Goal: Task Accomplishment & Management: Complete application form

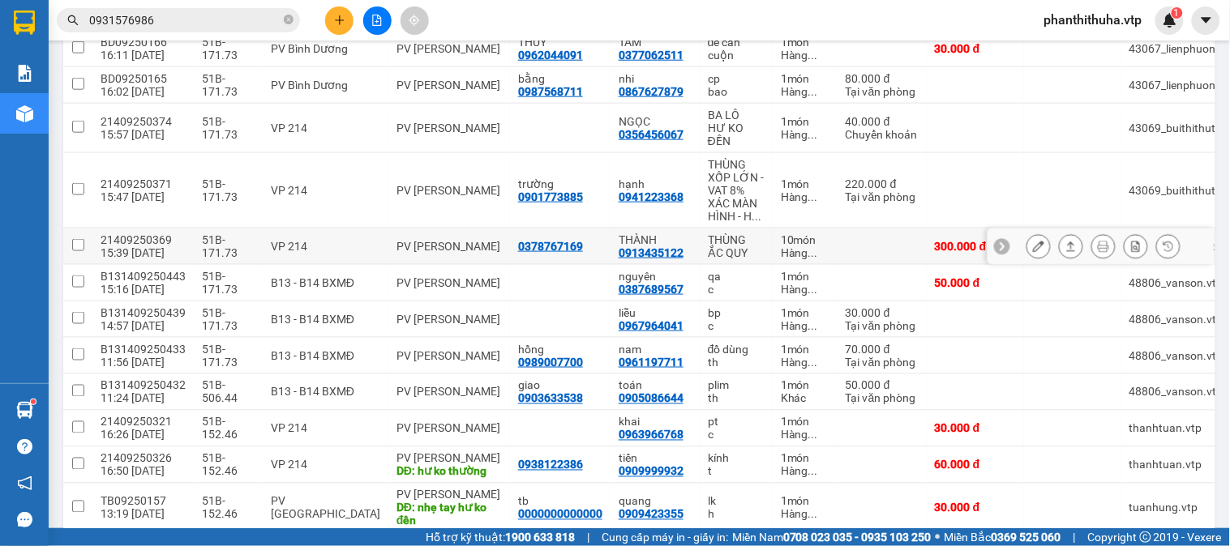
scroll to position [450, 0]
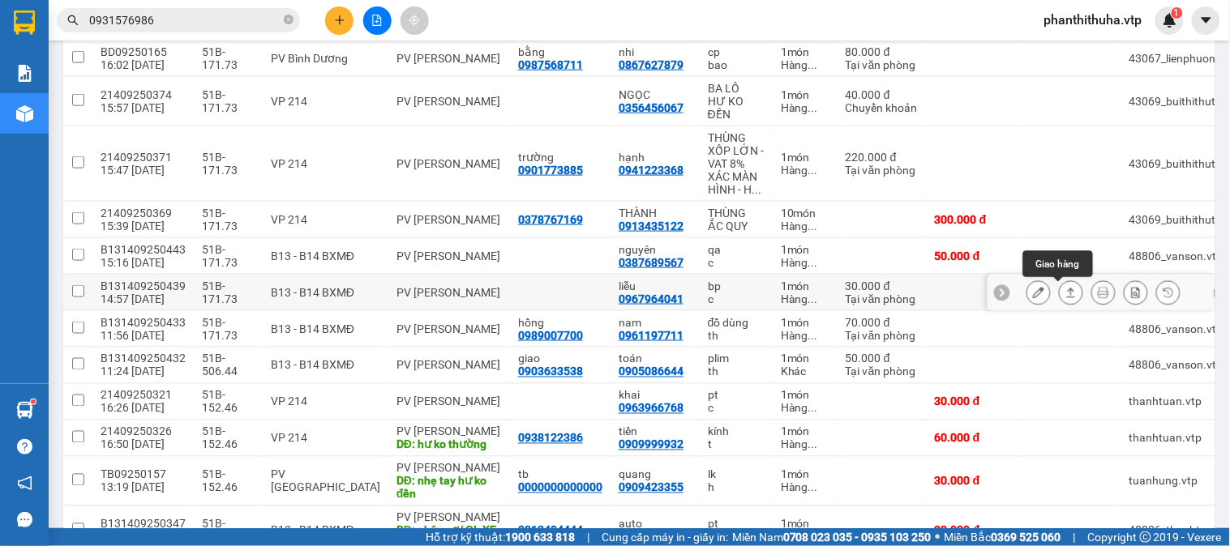
click at [1065, 294] on icon at bounding box center [1070, 292] width 11 height 11
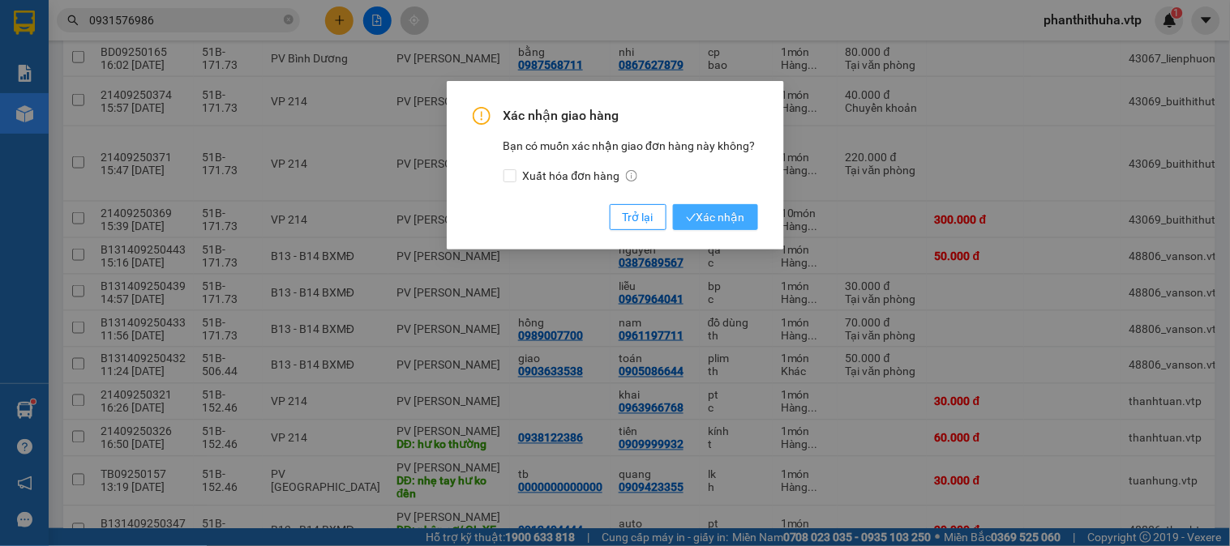
click at [741, 222] on span "Xác nhận" at bounding box center [715, 217] width 59 height 18
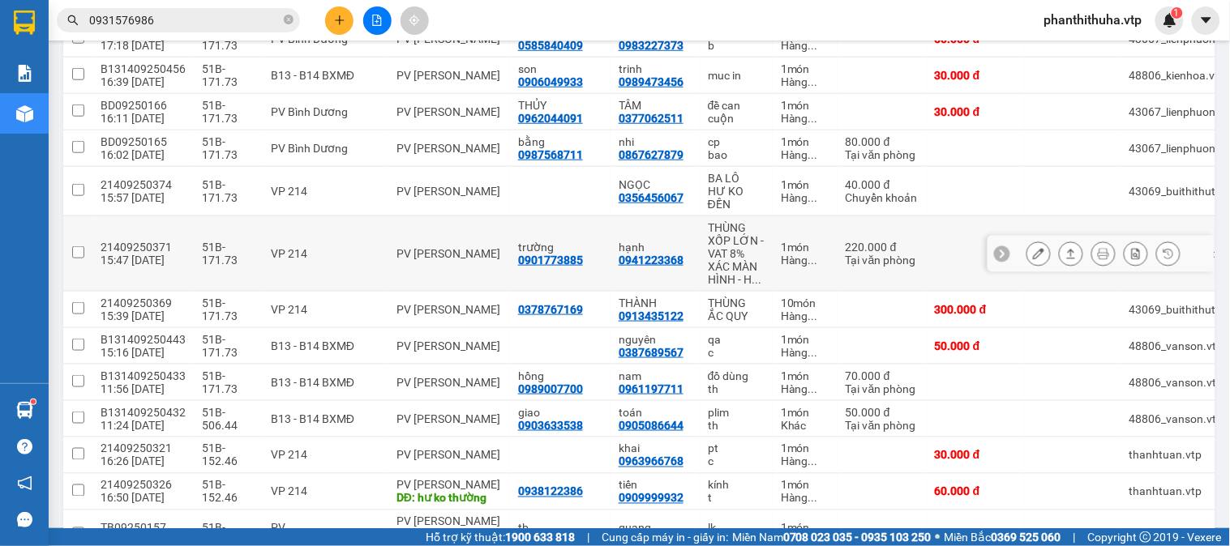
scroll to position [90, 0]
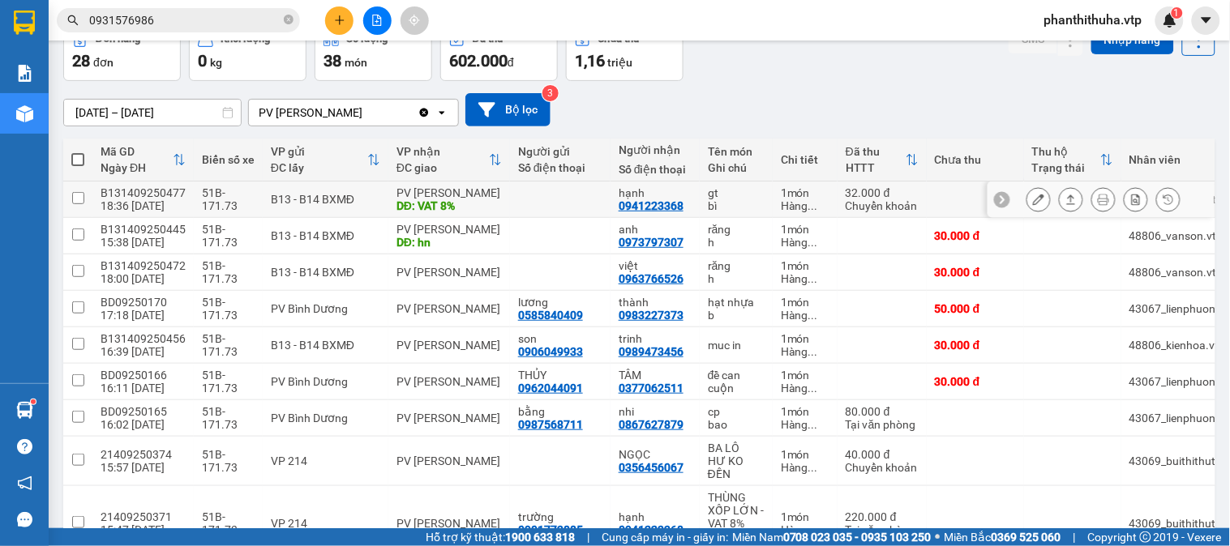
click at [1065, 203] on icon at bounding box center [1070, 199] width 11 height 11
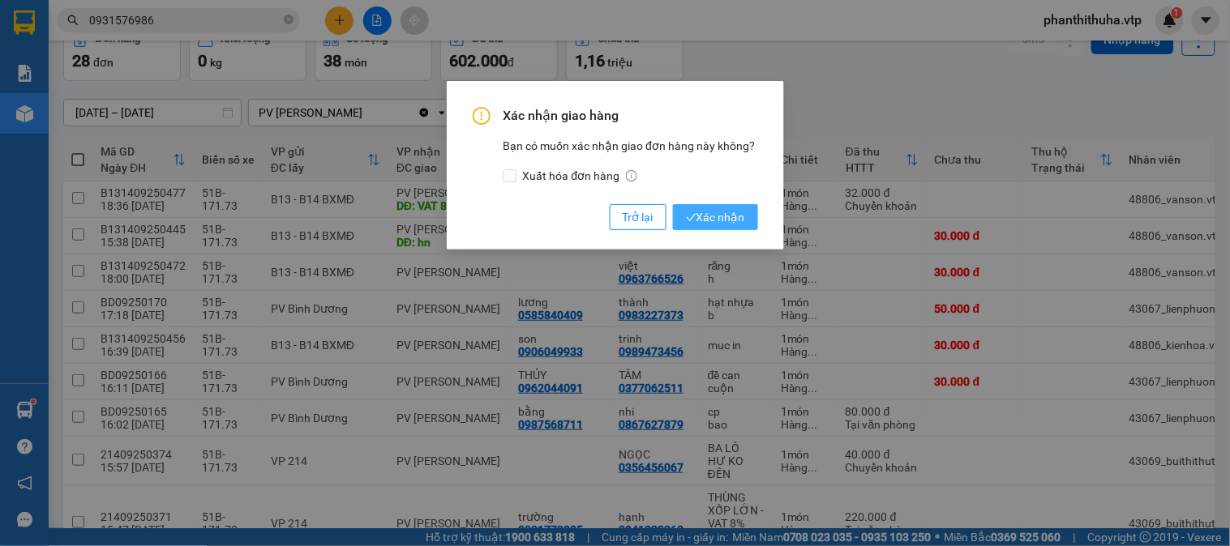
click at [720, 225] on span "Xác nhận" at bounding box center [715, 217] width 59 height 18
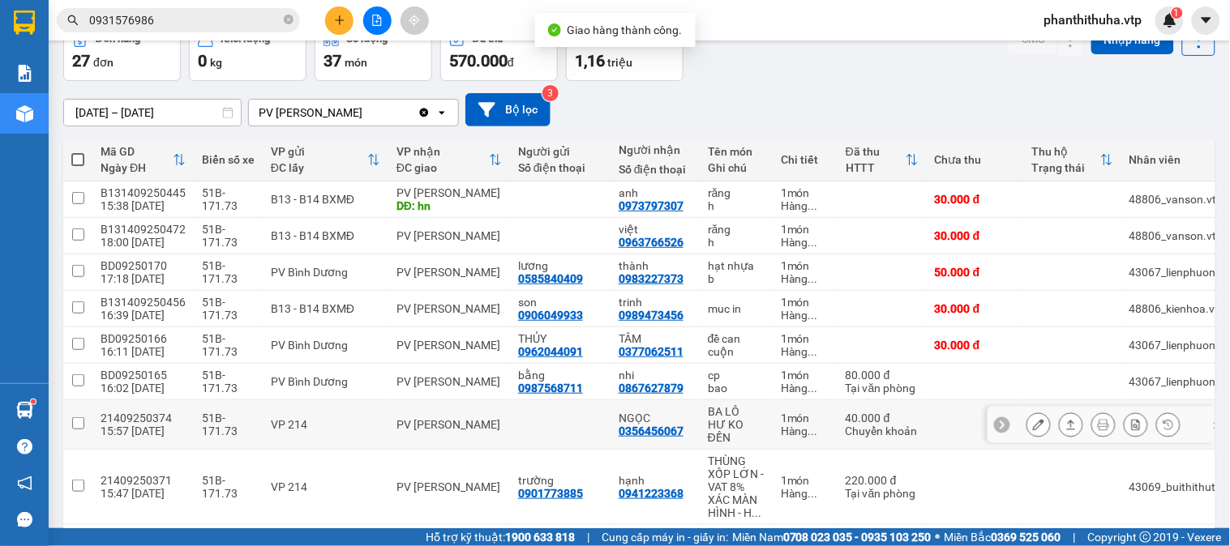
scroll to position [270, 0]
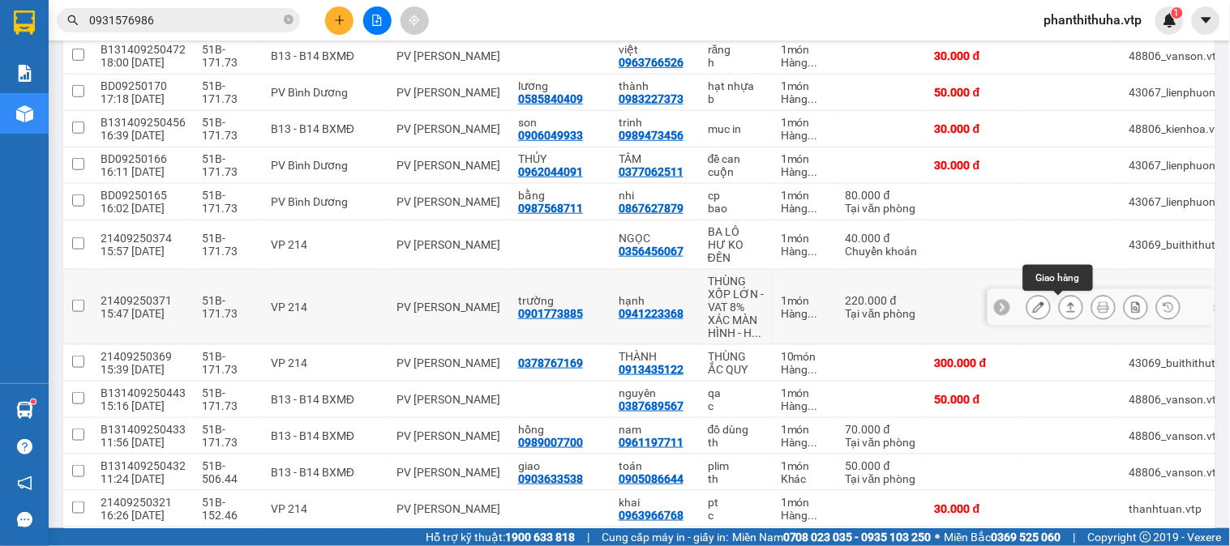
click at [1065, 309] on icon at bounding box center [1070, 307] width 11 height 11
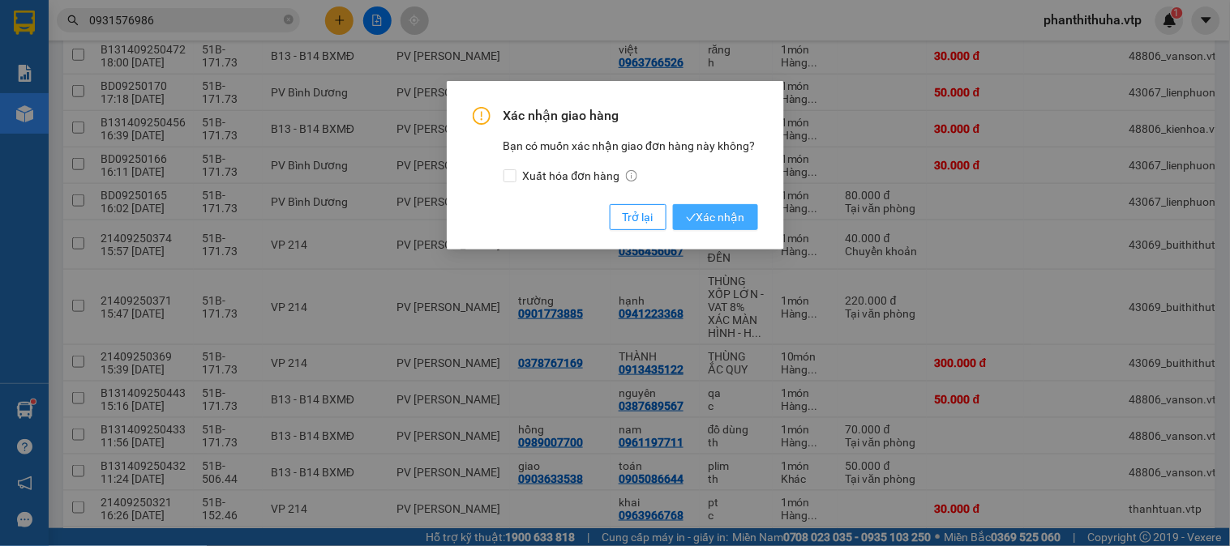
click at [747, 216] on button "Xác nhận" at bounding box center [715, 217] width 85 height 26
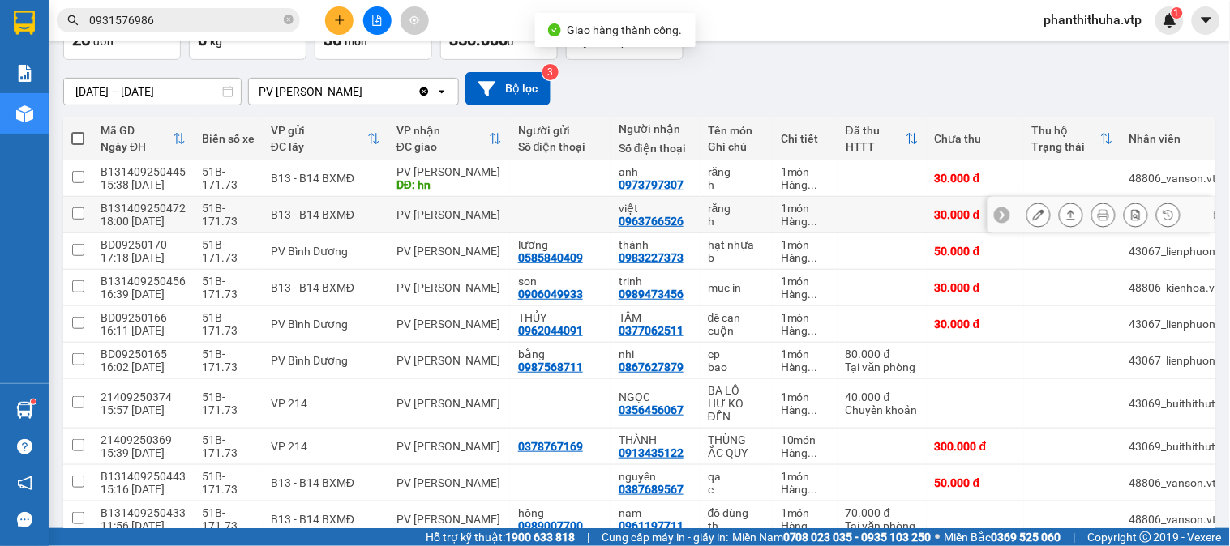
scroll to position [0, 0]
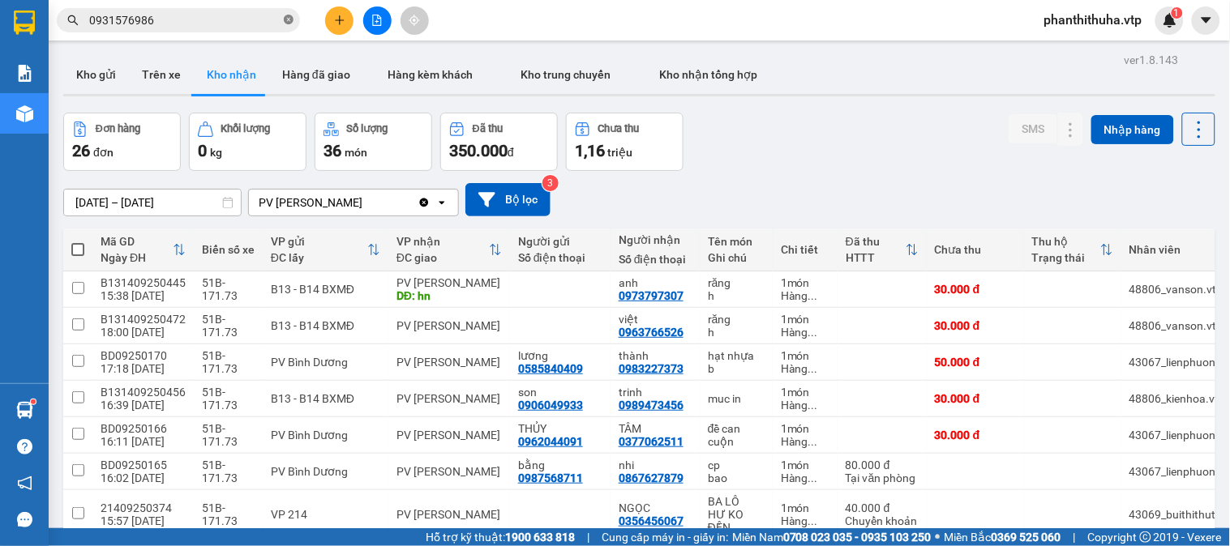
click at [286, 21] on icon "close-circle" at bounding box center [289, 20] width 10 height 10
click at [783, 122] on div "Đơn hàng 26 đơn Khối lượng 0 kg Số lượng 36 món Đã thu 350.000 đ Chưa thu 1,16 …" at bounding box center [639, 142] width 1152 height 58
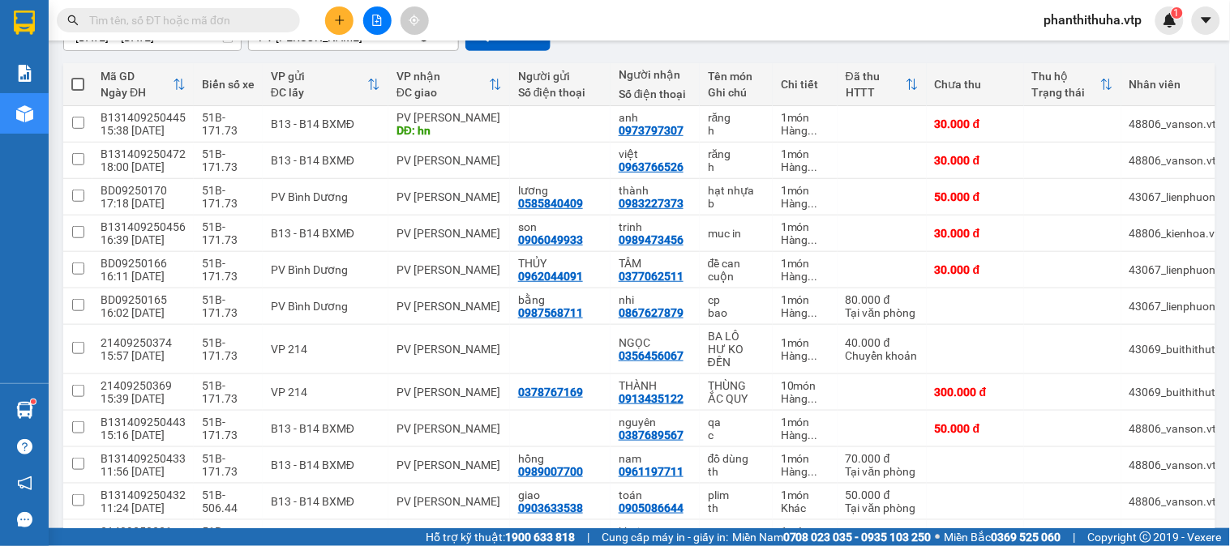
scroll to position [181, 0]
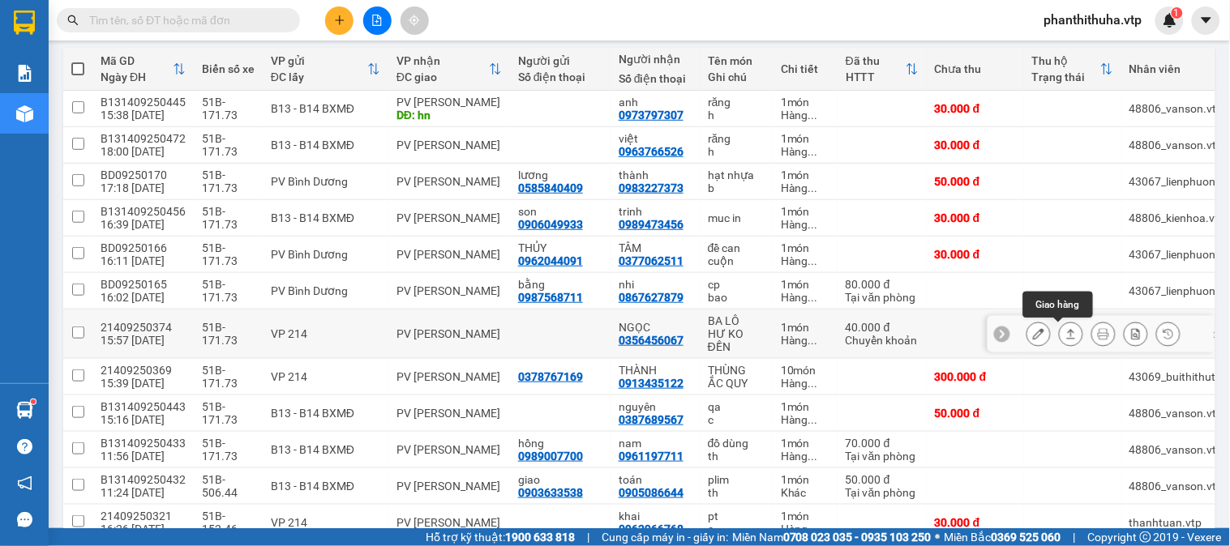
click at [1065, 337] on icon at bounding box center [1070, 333] width 11 height 11
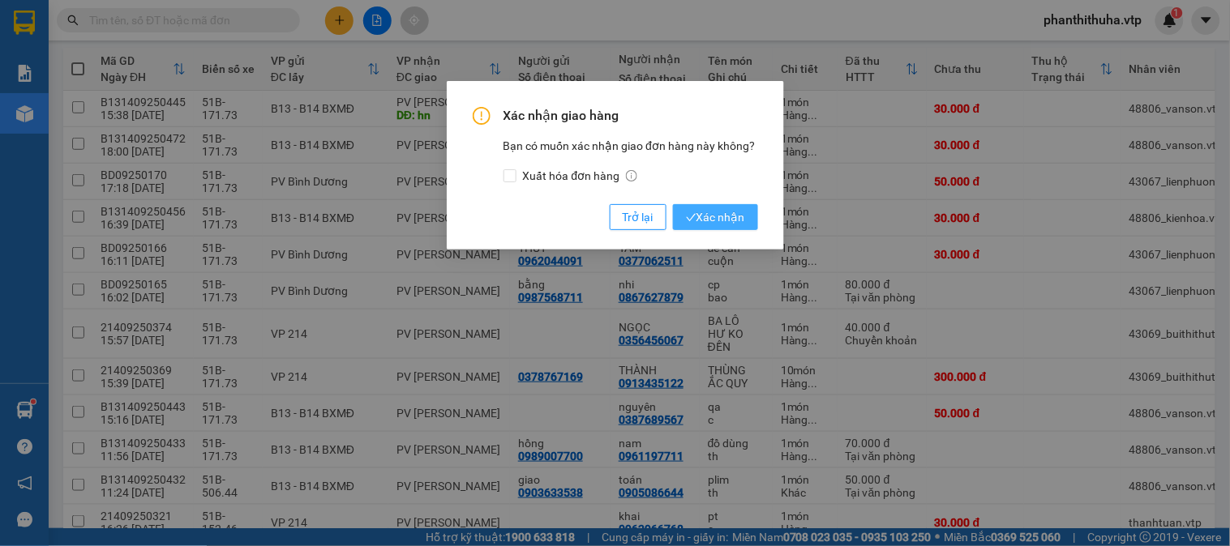
click at [736, 220] on span "Xác nhận" at bounding box center [715, 217] width 59 height 18
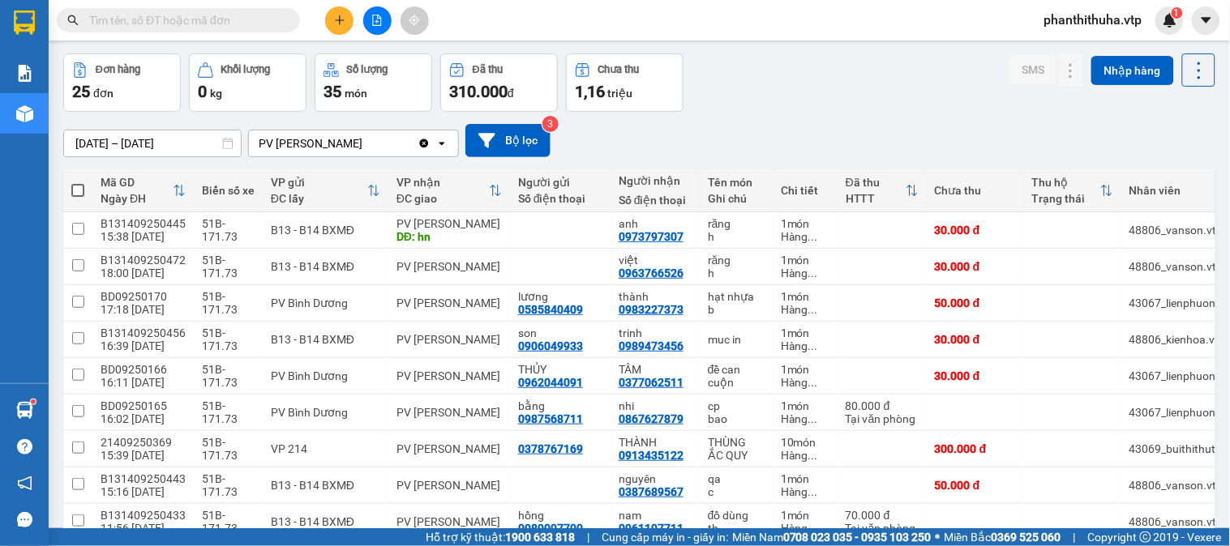
scroll to position [90, 0]
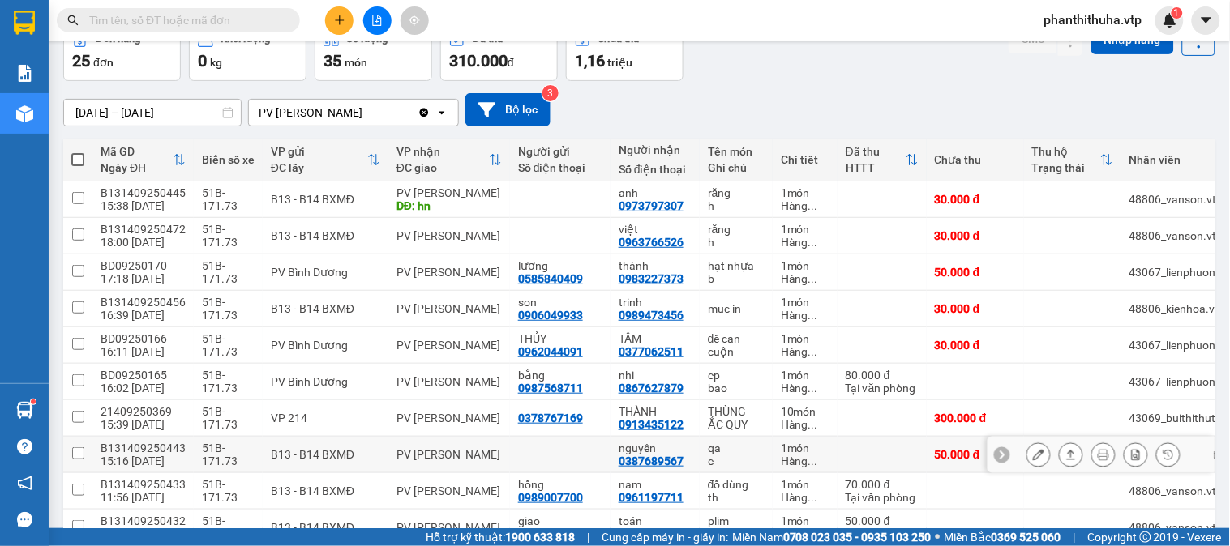
click at [1033, 456] on icon at bounding box center [1038, 454] width 11 height 11
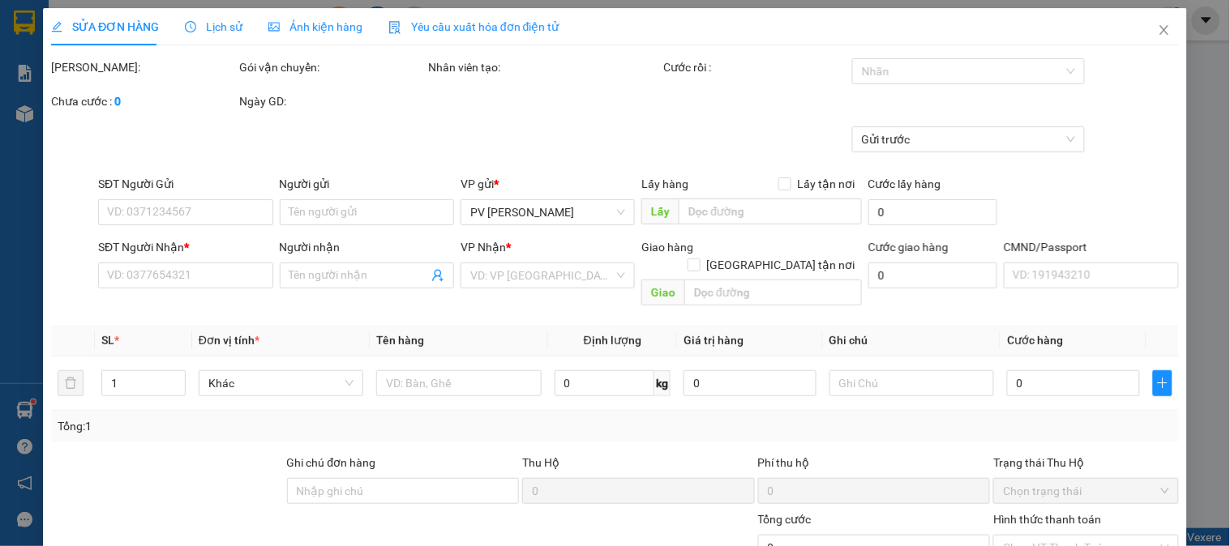
type input "0387689567"
type input "nguyên"
type input "50.000"
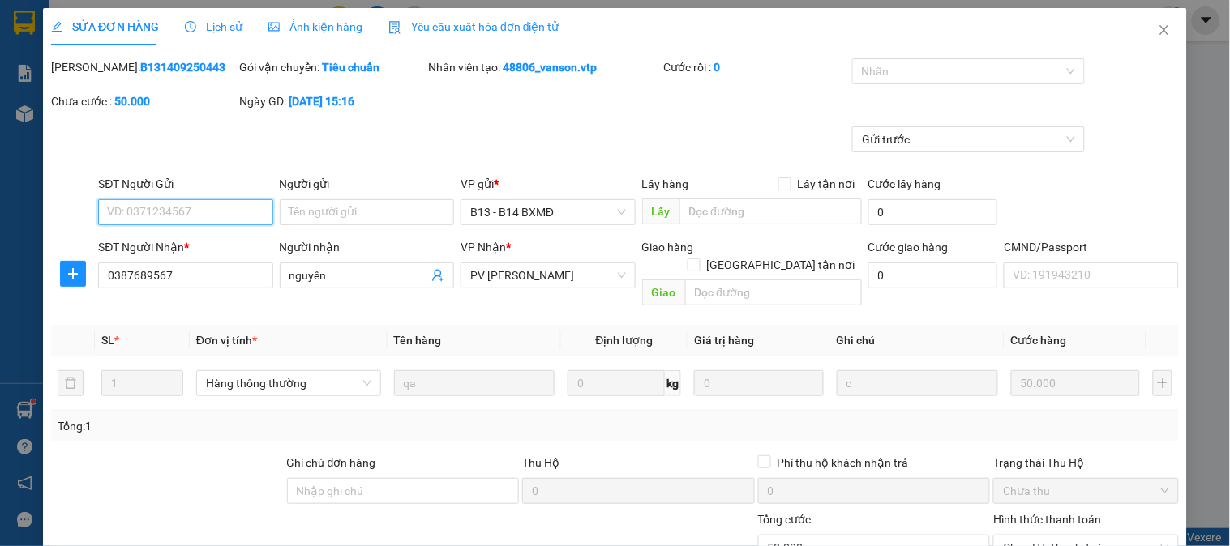
type input "2.500"
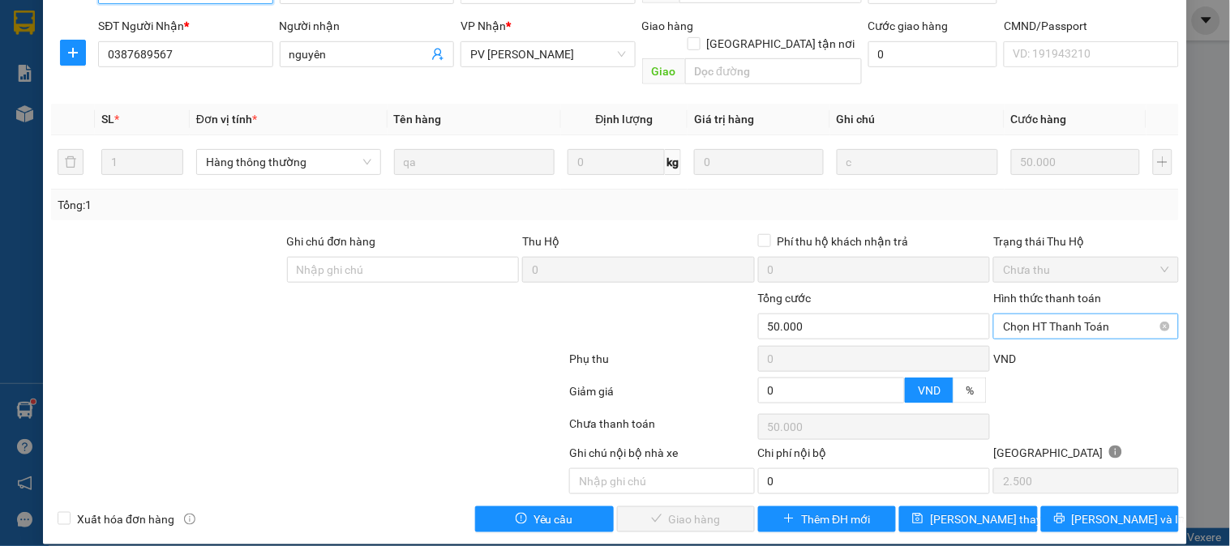
click at [1029, 315] on span "Chọn HT Thanh Toán" at bounding box center [1085, 327] width 165 height 24
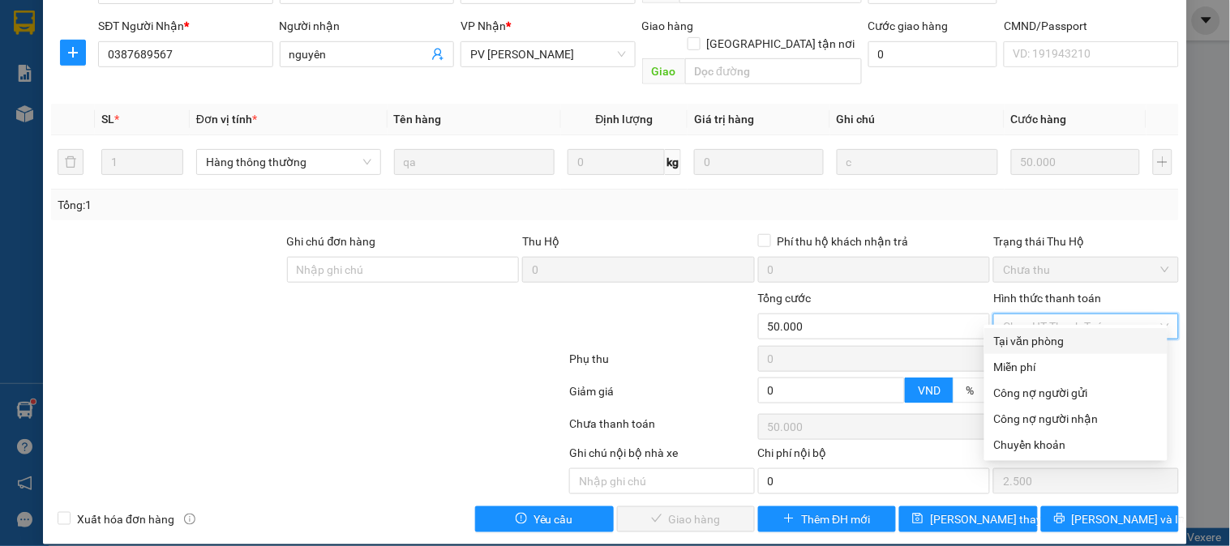
click at [1023, 333] on div "Tại văn phòng" at bounding box center [1076, 341] width 164 height 18
type input "0"
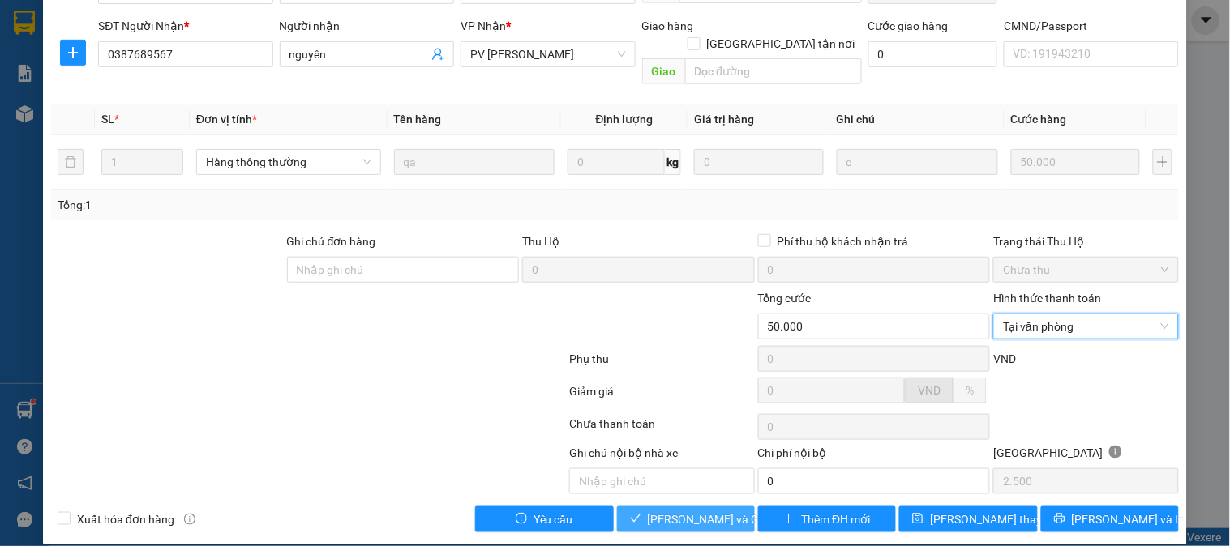
click at [641, 507] on button "[PERSON_NAME] và Giao hàng" at bounding box center [686, 520] width 138 height 26
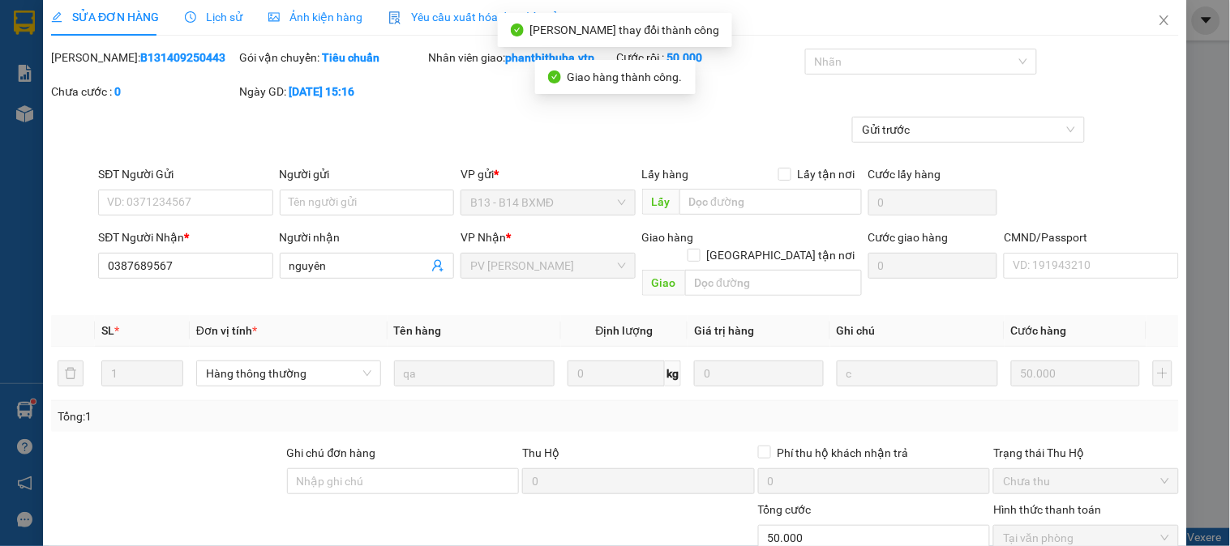
scroll to position [0, 0]
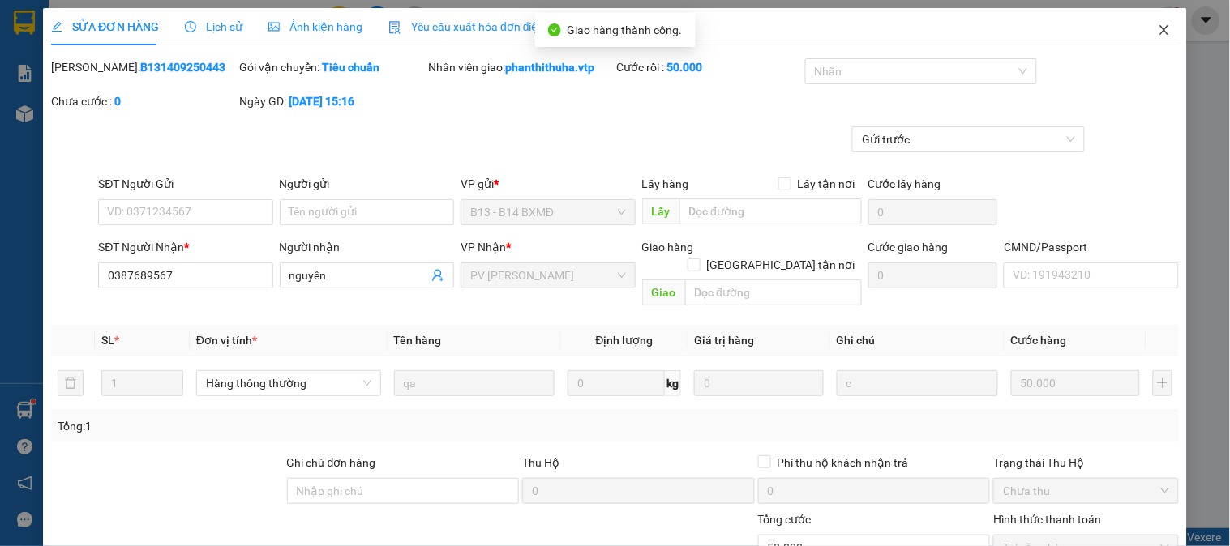
click at [1159, 35] on icon "close" at bounding box center [1163, 30] width 9 height 10
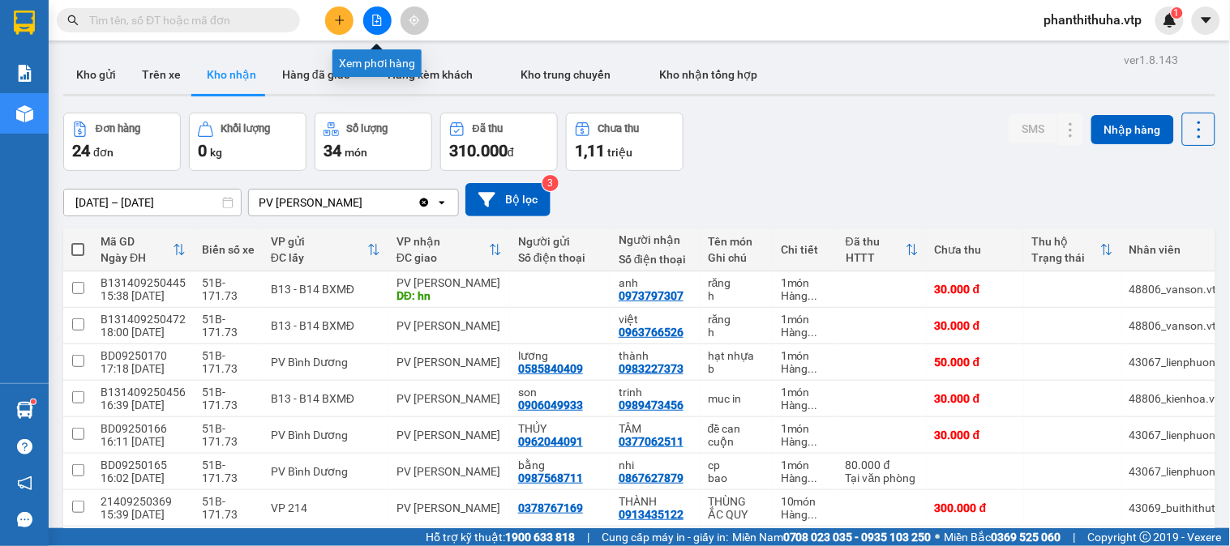
click at [369, 15] on button at bounding box center [377, 20] width 28 height 28
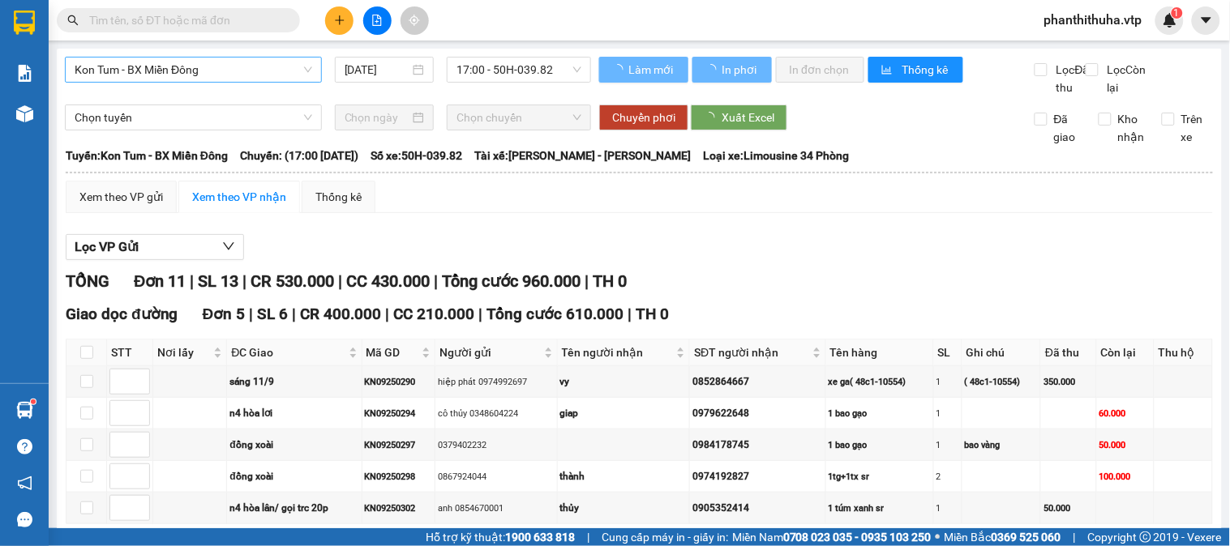
click at [220, 65] on span "Kon Tum - BX Miền Đông" at bounding box center [194, 70] width 238 height 24
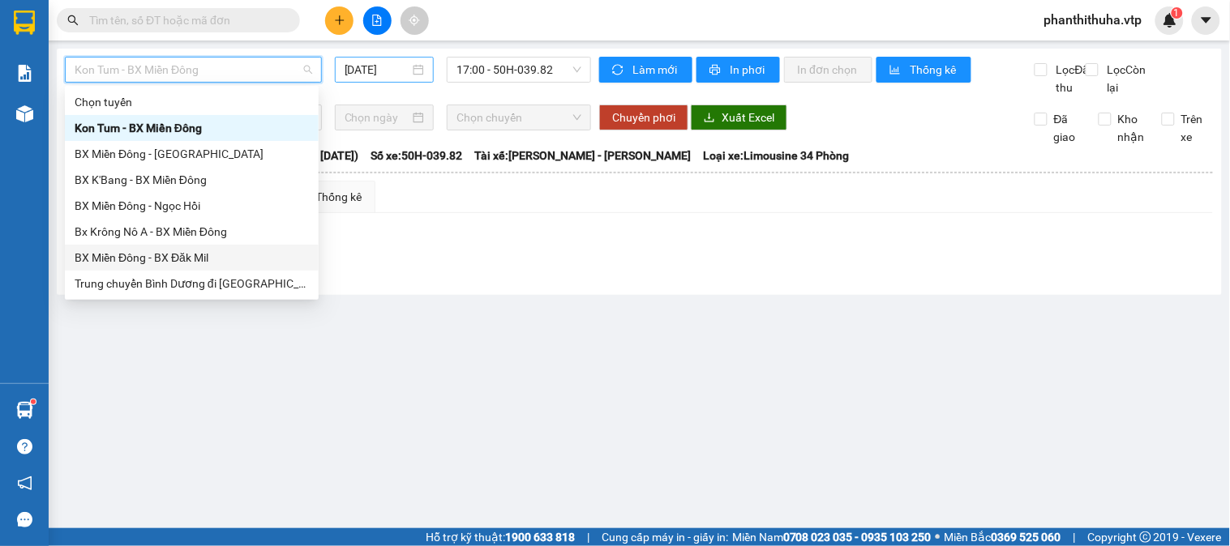
click at [387, 62] on input "[DATE]" at bounding box center [378, 70] width 66 height 18
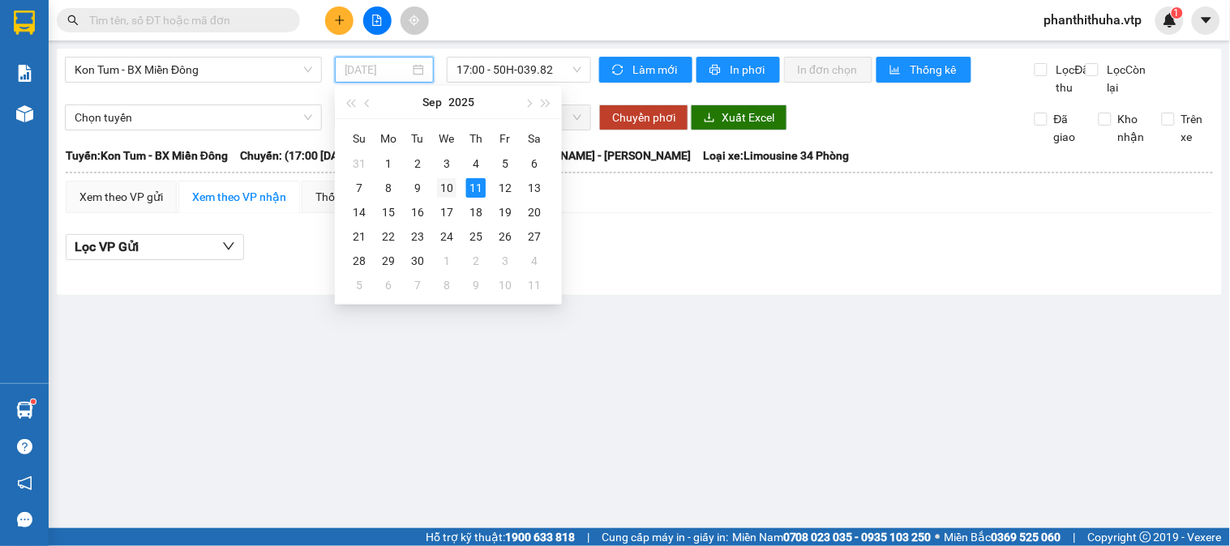
click at [441, 182] on div "10" at bounding box center [446, 187] width 19 height 19
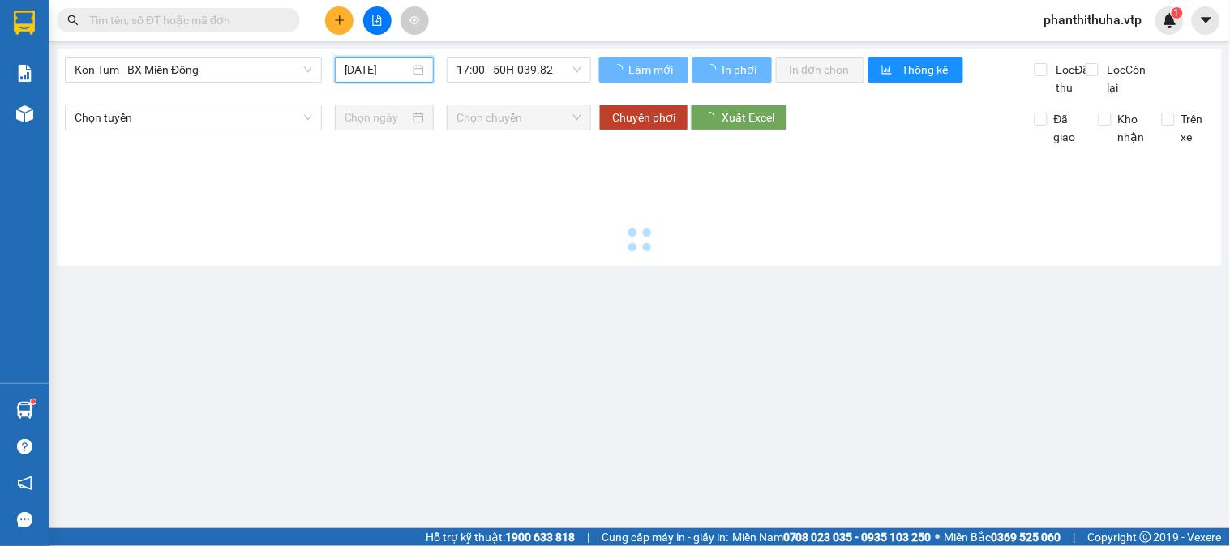
type input "[DATE]"
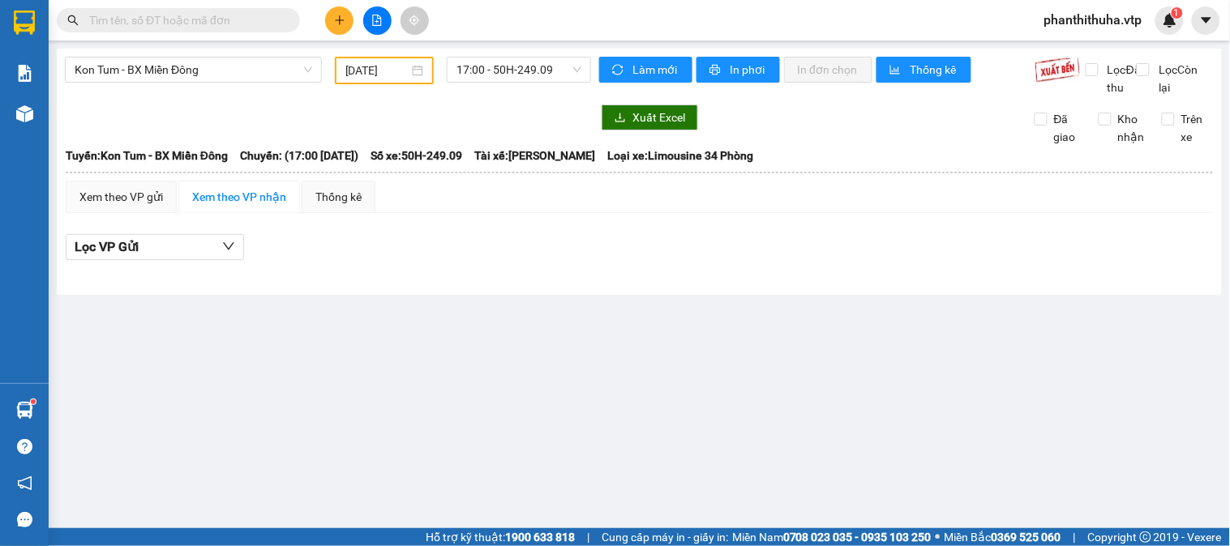
click at [232, 54] on div "Kon Tum - BX Miền Đông [DATE] 17:00 - 50H-249.09 Làm mới In phơi In đơn chọn Th…" at bounding box center [639, 172] width 1165 height 246
click at [220, 68] on span "Kon Tum - BX Miền Đông" at bounding box center [194, 70] width 238 height 24
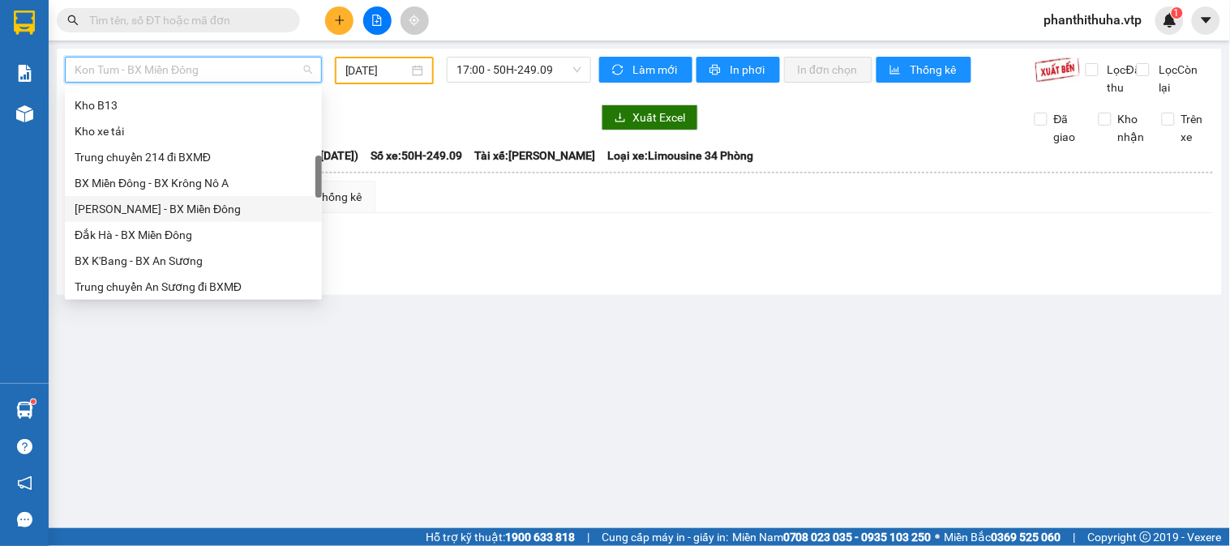
scroll to position [450, 0]
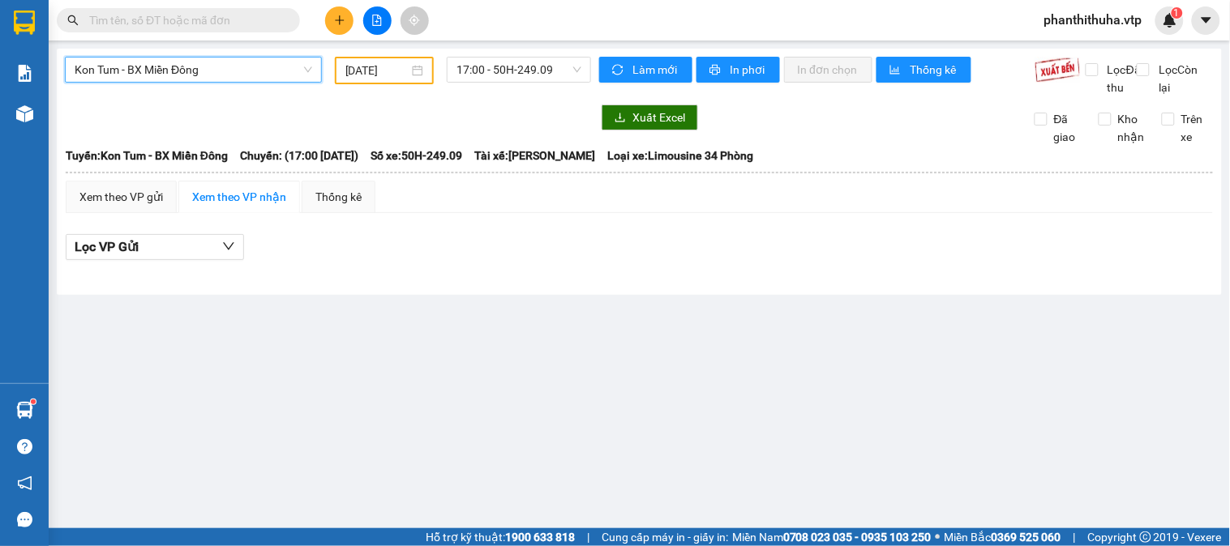
click at [251, 67] on span "Kon Tum - BX Miền Đông" at bounding box center [194, 70] width 238 height 24
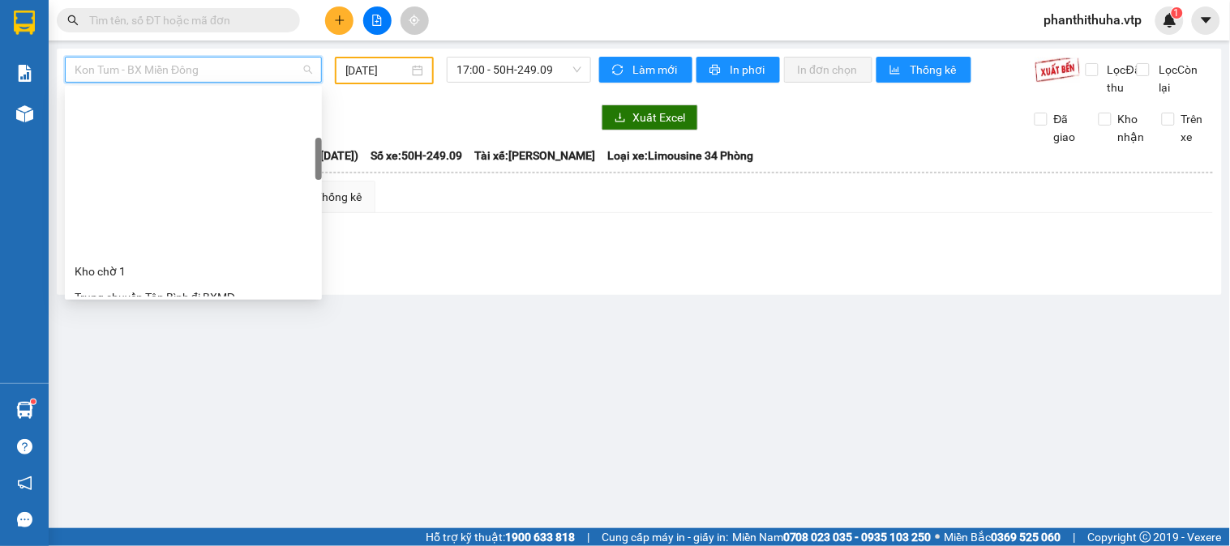
scroll to position [270, 0]
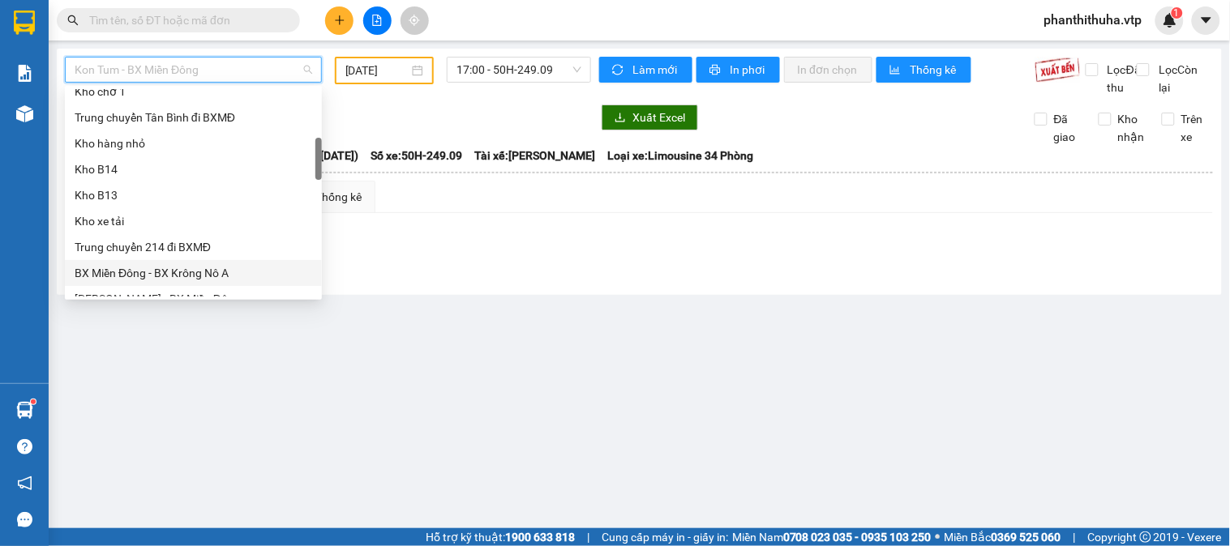
click at [204, 278] on div "BX Miền Đông - BX Krông Nô A" at bounding box center [194, 273] width 238 height 18
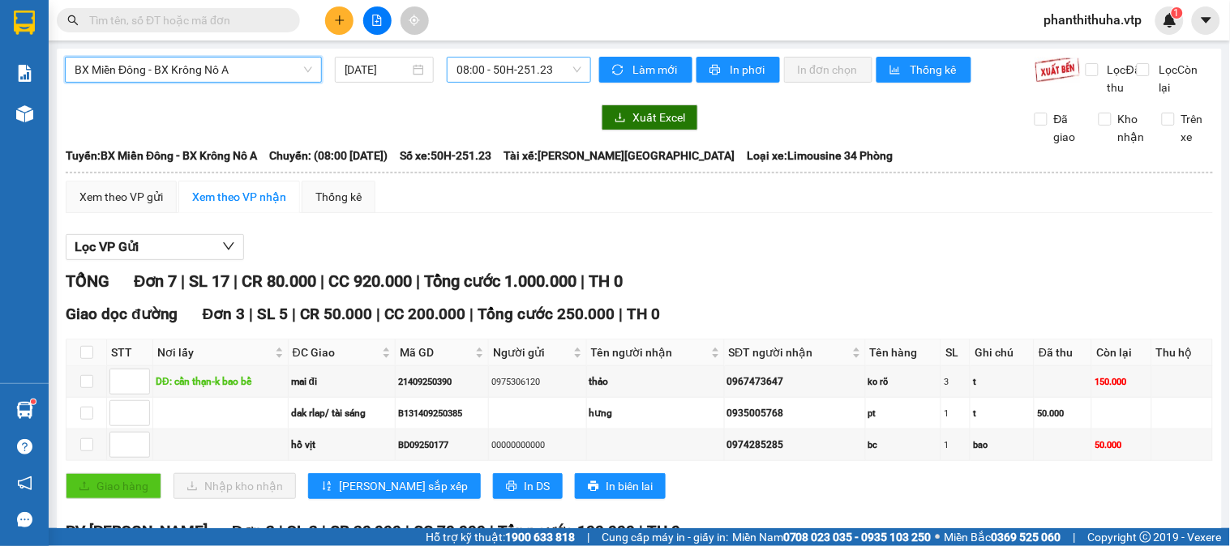
click at [551, 66] on span "08:00 - 50H-251.23" at bounding box center [518, 70] width 125 height 24
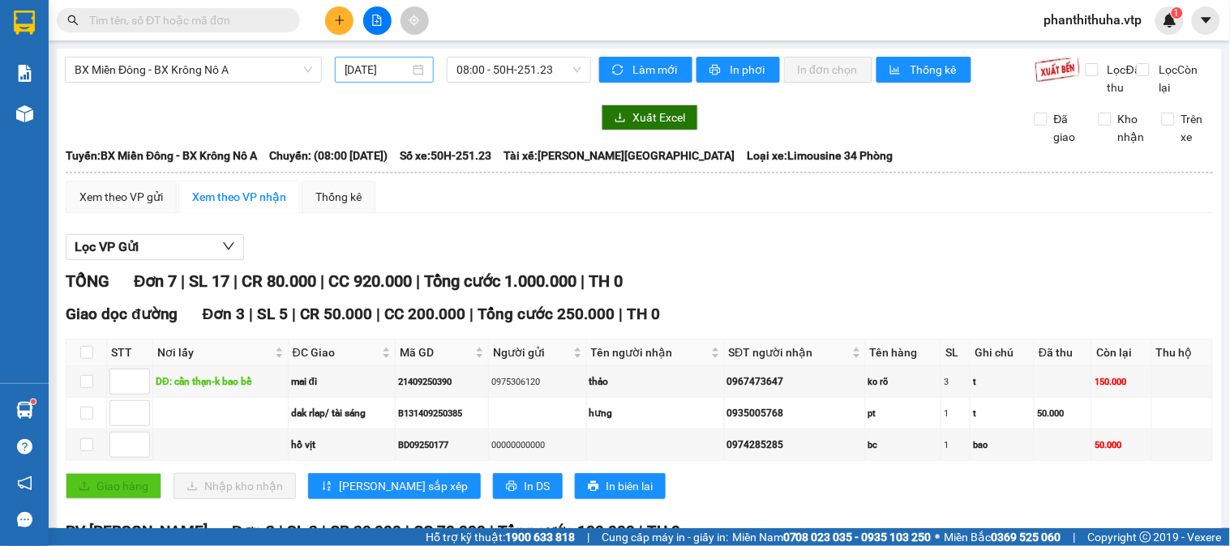
click at [409, 63] on div "[DATE]" at bounding box center [385, 70] width 80 height 18
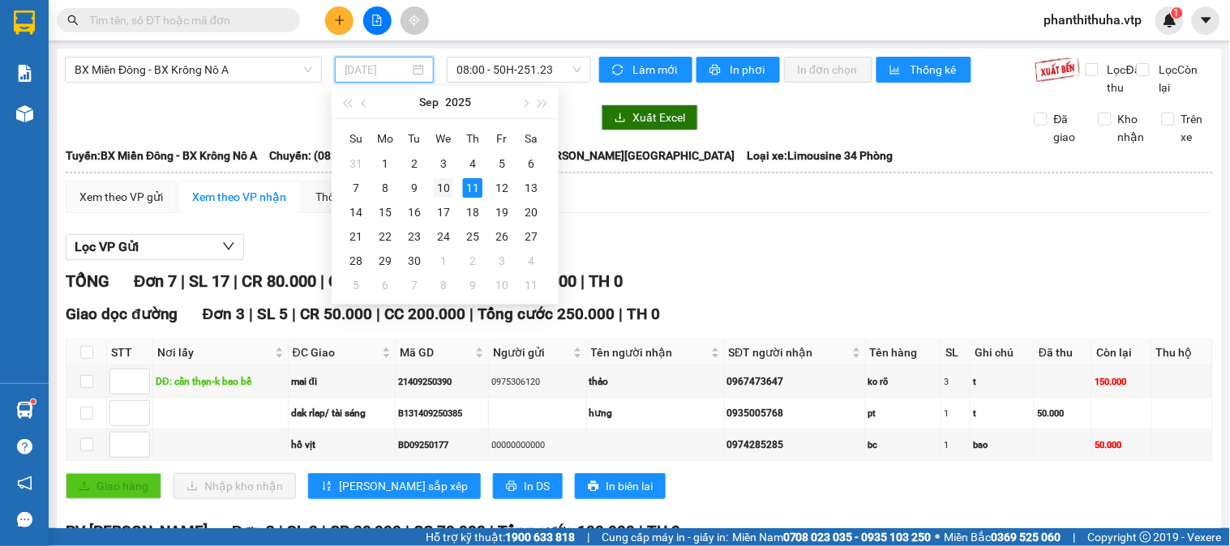
click at [451, 185] on div "10" at bounding box center [443, 187] width 19 height 19
type input "[DATE]"
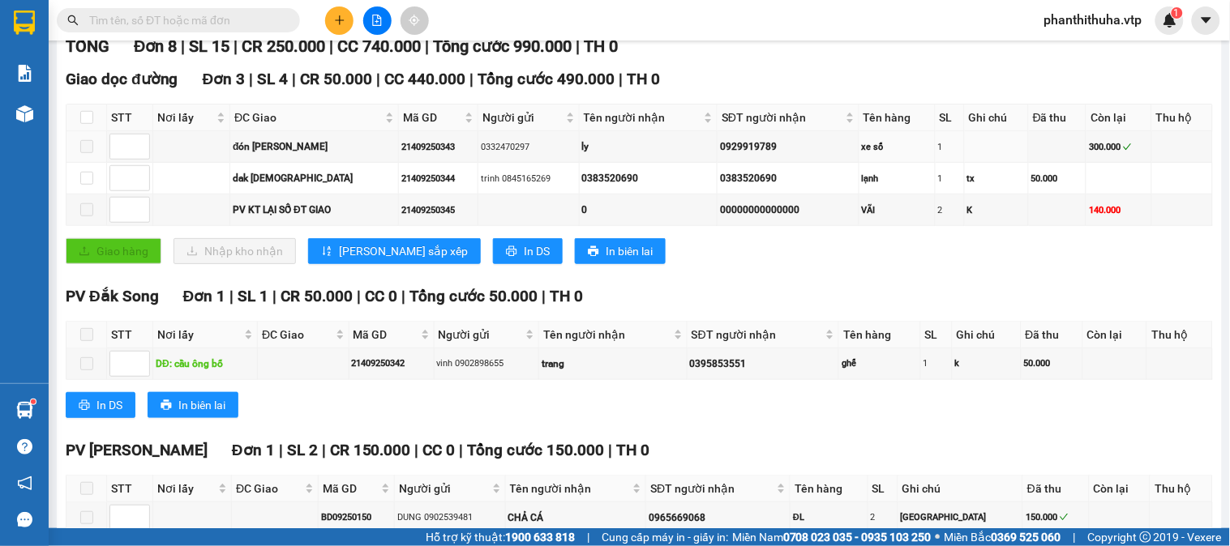
scroll to position [21, 0]
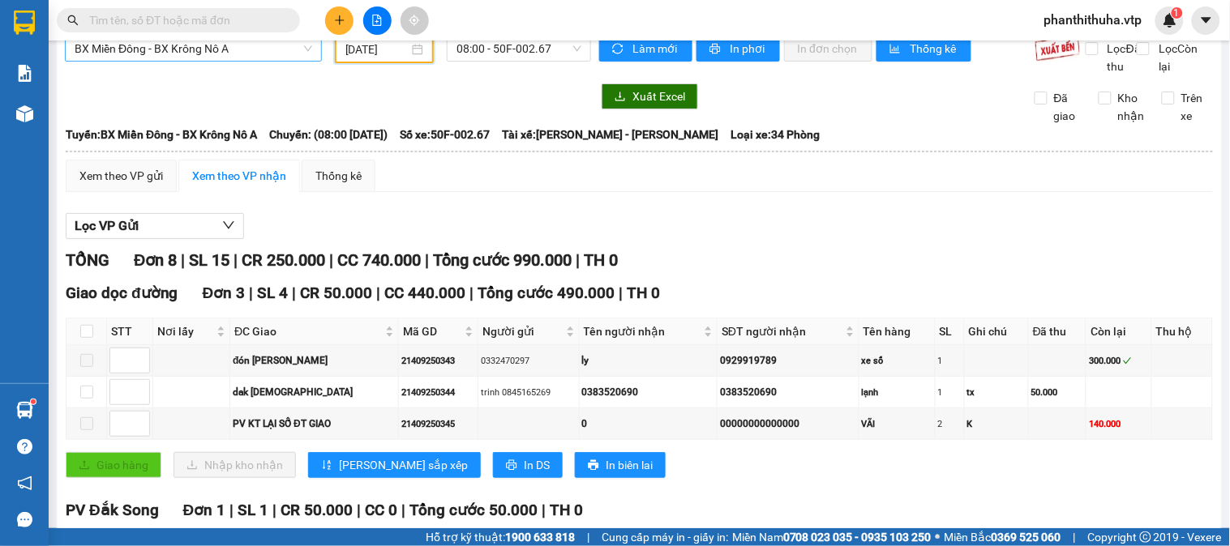
click at [246, 54] on span "BX Miền Đông - BX Krông Nô A" at bounding box center [194, 48] width 238 height 24
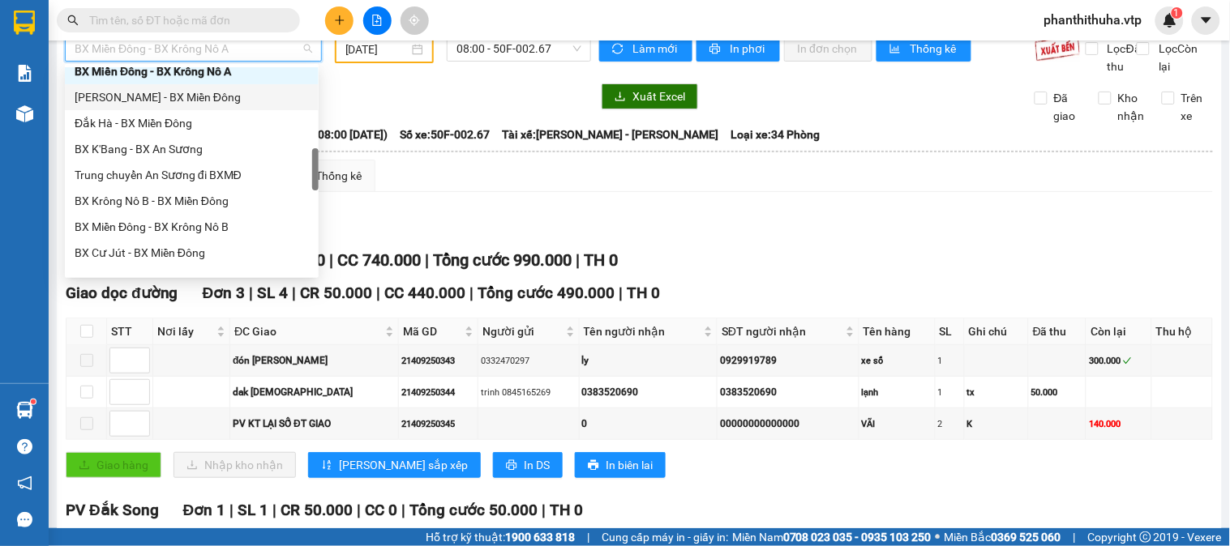
scroll to position [540, 0]
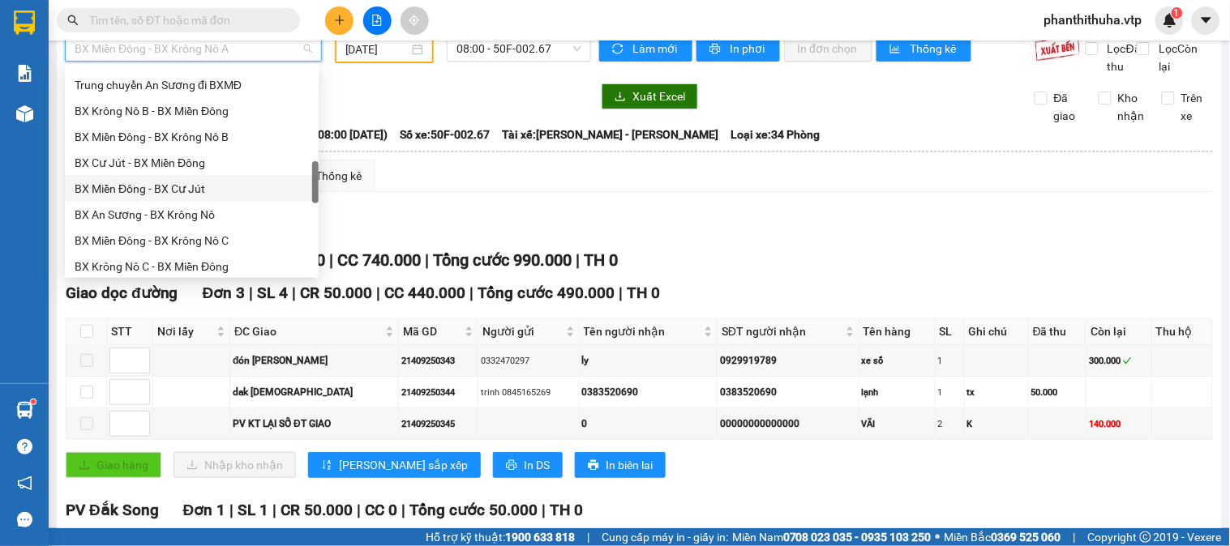
click at [208, 187] on div "BX Miền Đông - BX Cư Jút" at bounding box center [192, 189] width 234 height 18
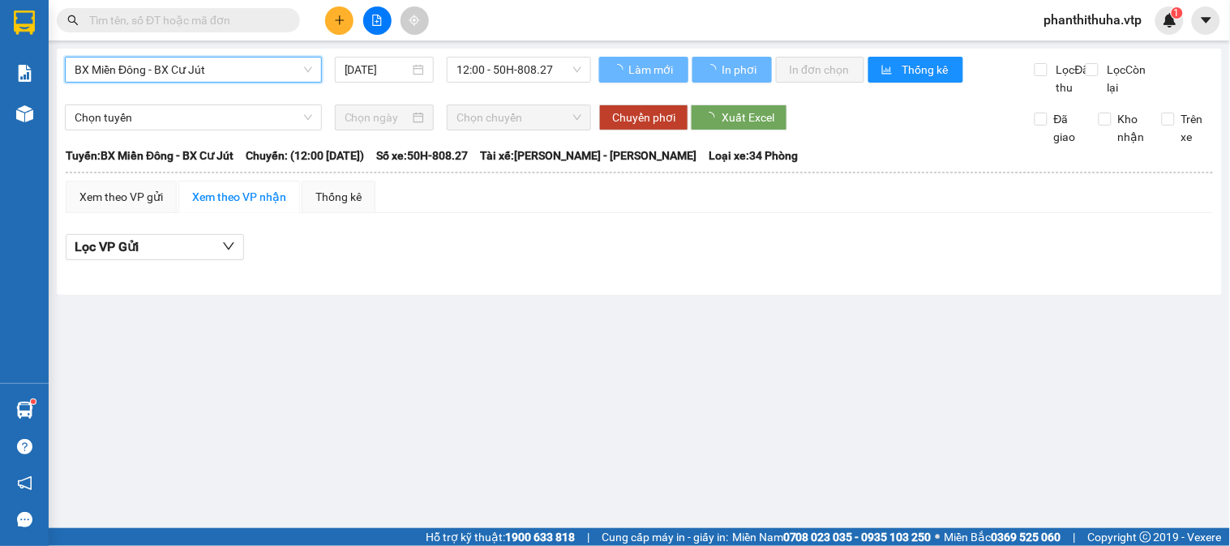
scroll to position [0, 0]
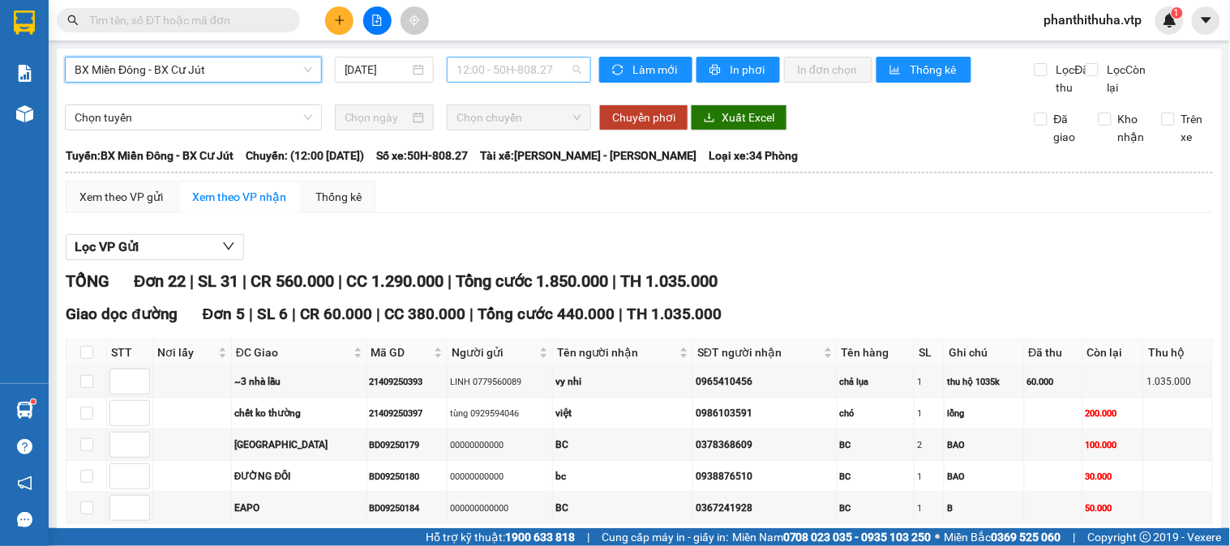
click at [563, 70] on span "12:00 - 50H-808.27" at bounding box center [518, 70] width 125 height 24
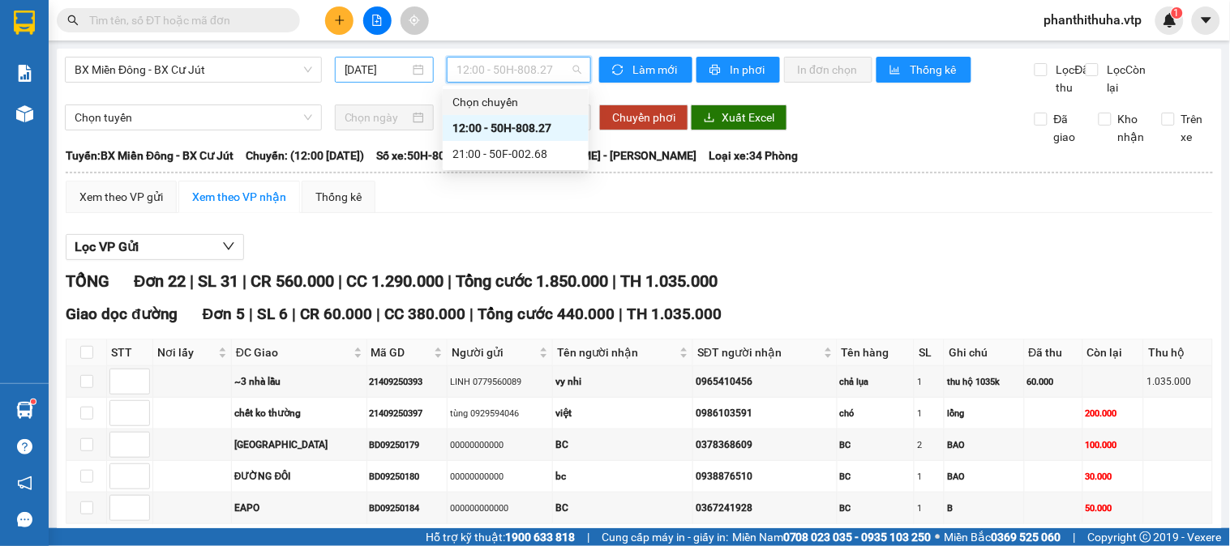
click at [392, 71] on input "[DATE]" at bounding box center [378, 70] width 66 height 18
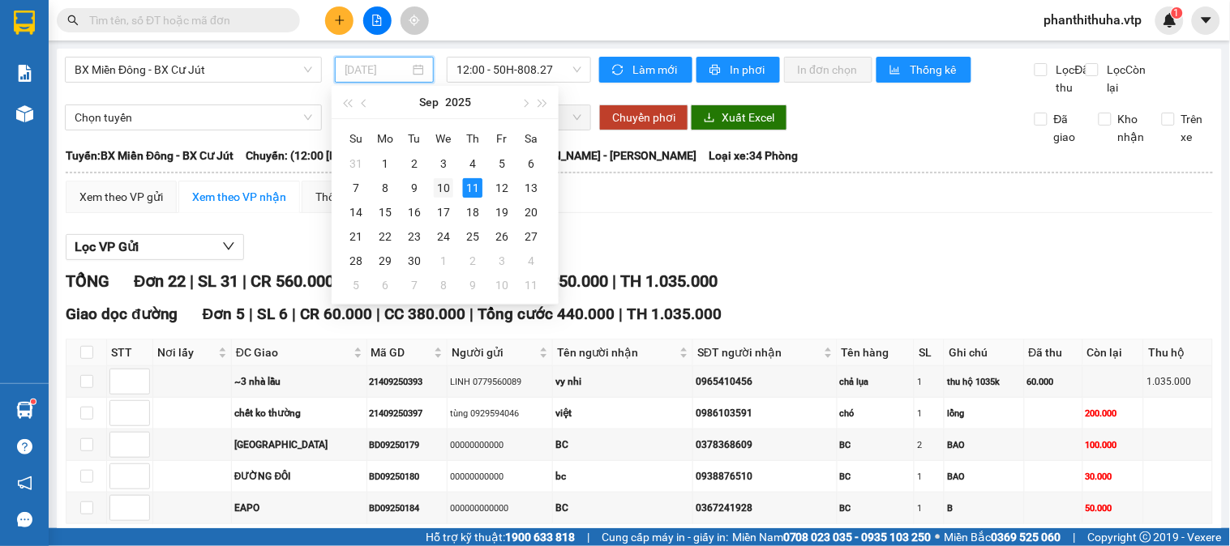
click at [449, 185] on div "10" at bounding box center [443, 187] width 19 height 19
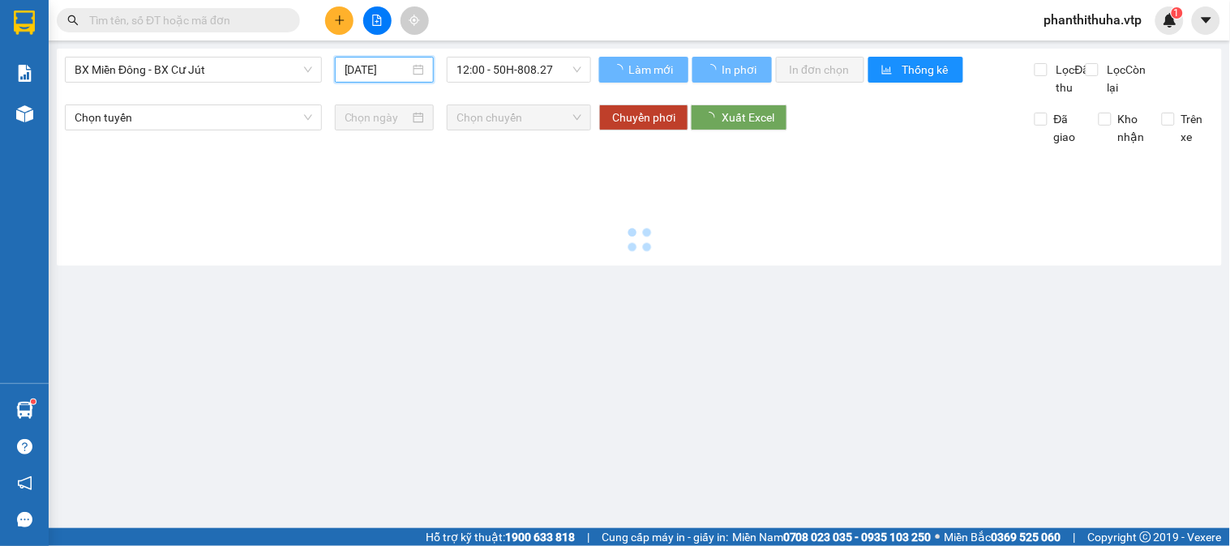
type input "[DATE]"
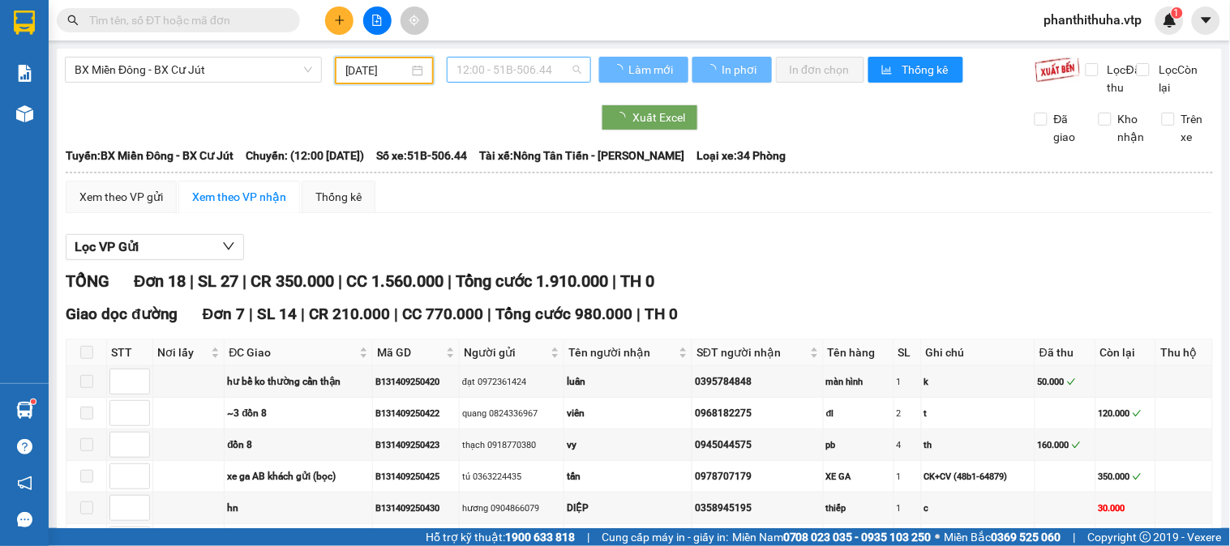
click at [537, 71] on span "12:00 - 51B-506.44" at bounding box center [518, 70] width 125 height 24
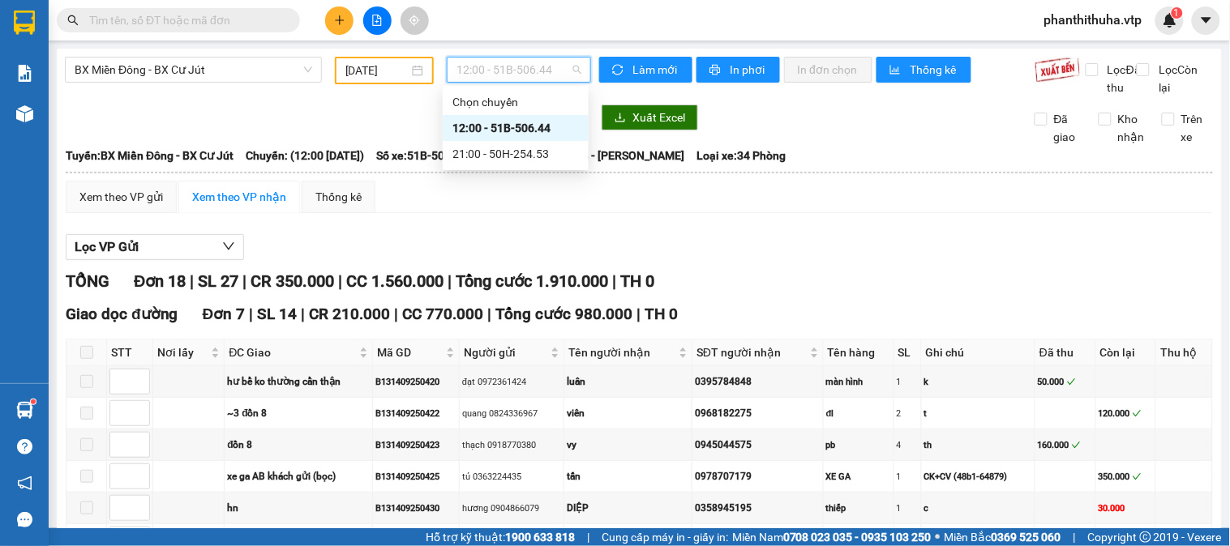
click at [535, 122] on div "12:00 - 51B-506.44" at bounding box center [515, 128] width 126 height 18
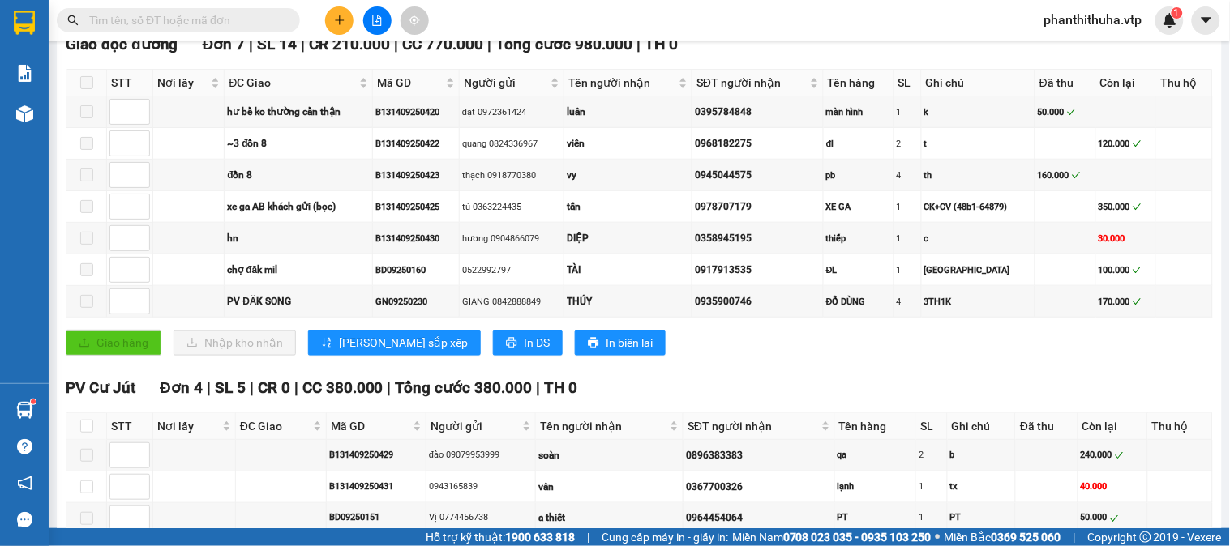
scroll to position [180, 0]
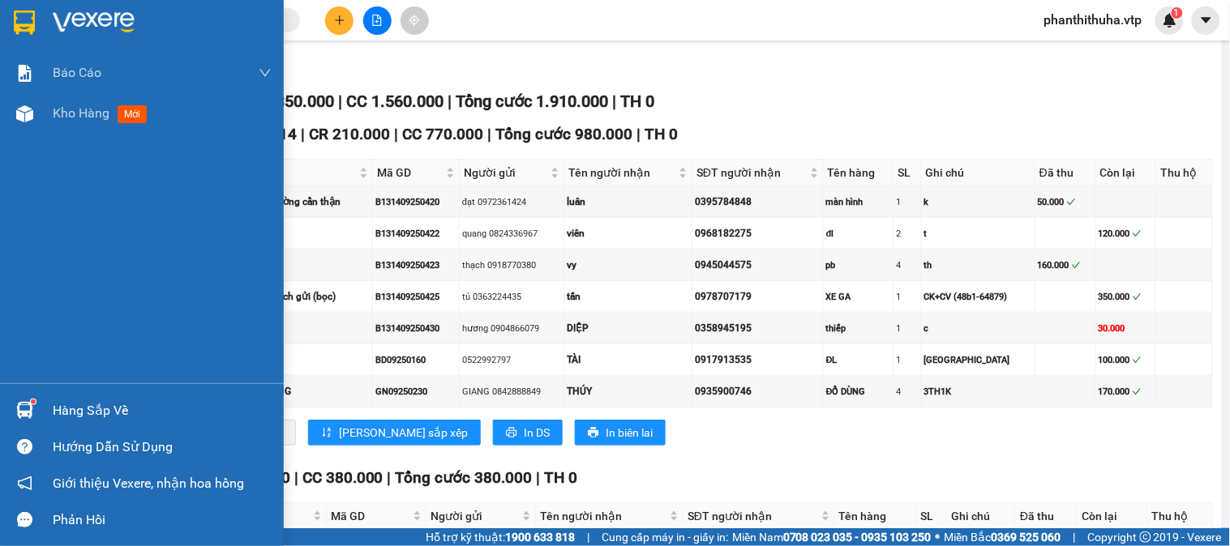
click at [79, 5] on div at bounding box center [142, 26] width 284 height 53
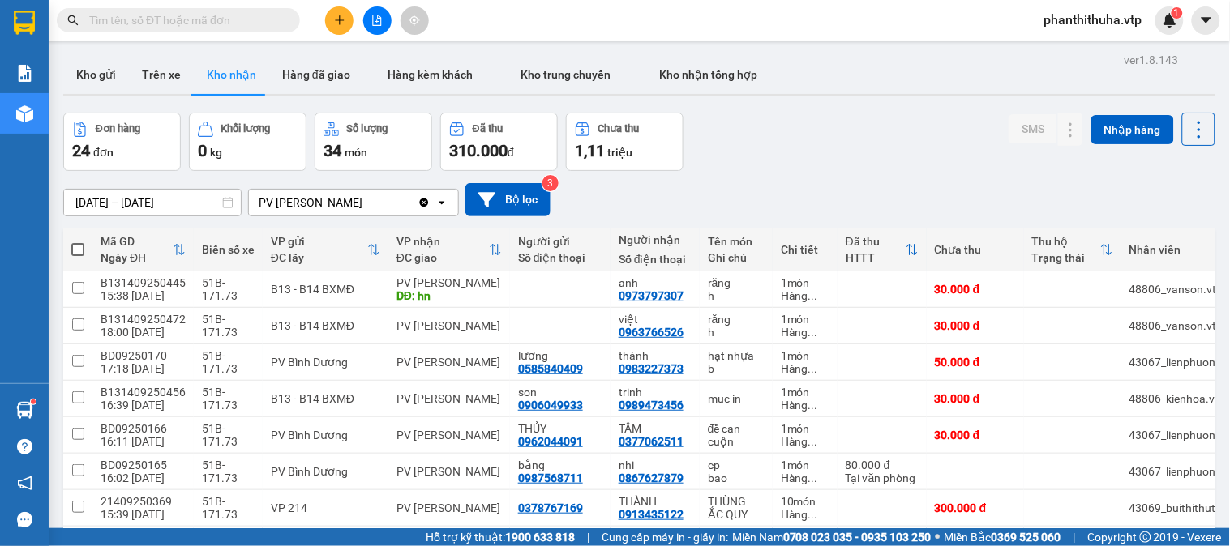
scroll to position [396, 0]
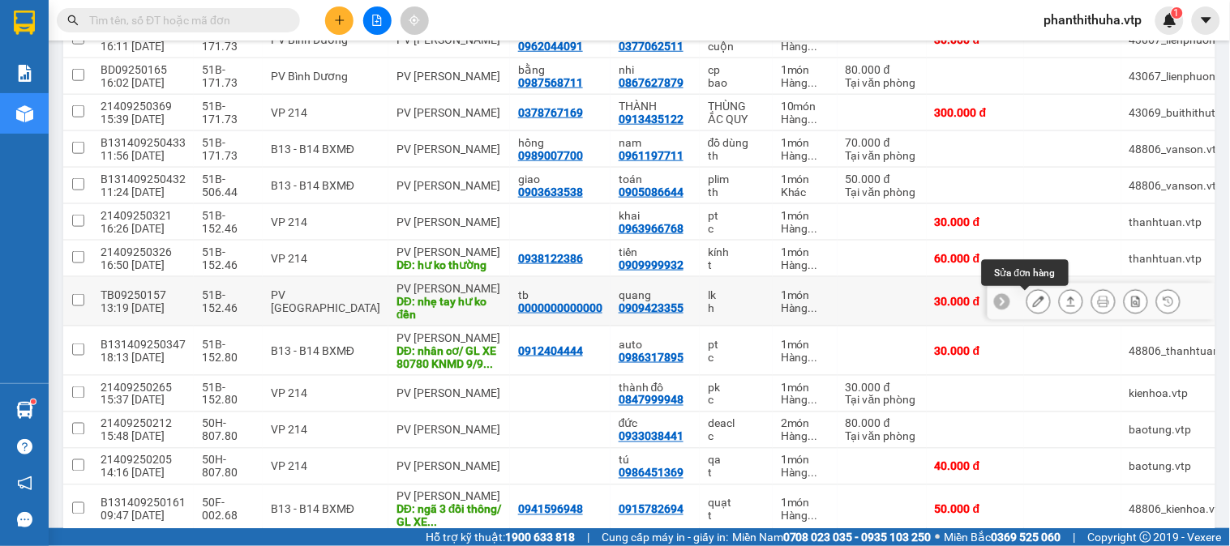
click at [1033, 298] on icon at bounding box center [1038, 301] width 11 height 11
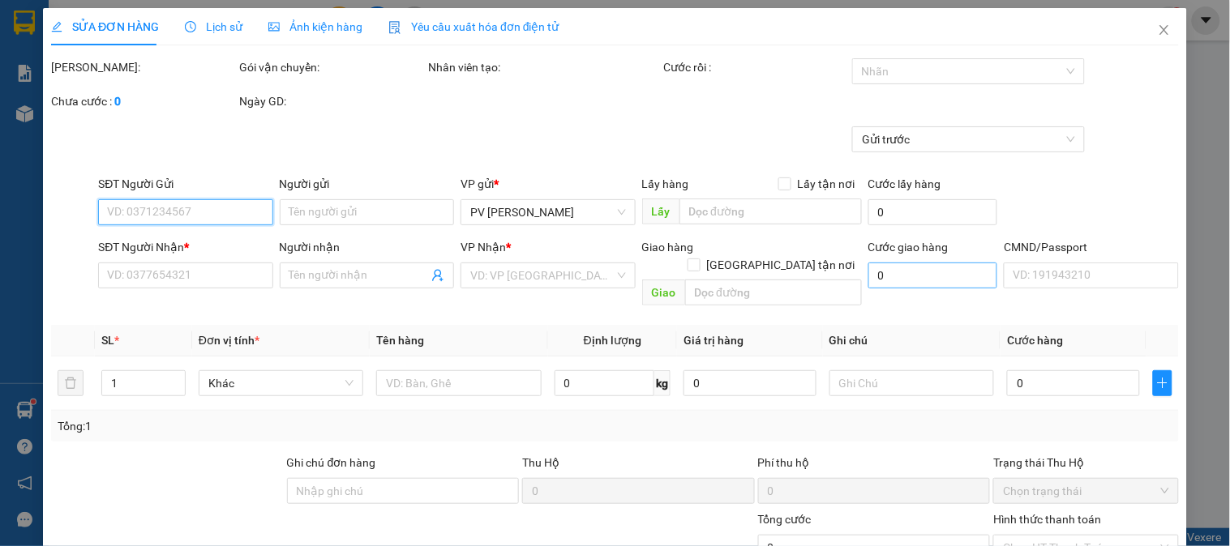
type input "1.500"
type input "0000000000000"
type input "tb"
type input "0909423355"
type input "quang"
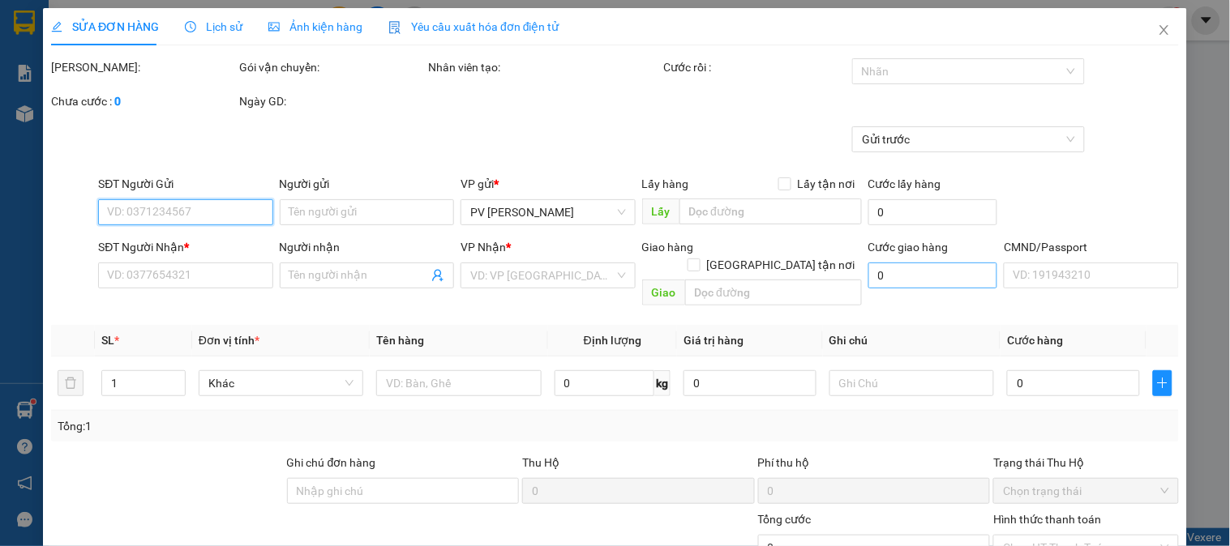
type input "nhẹ tay hư ko đền"
type input "30.000"
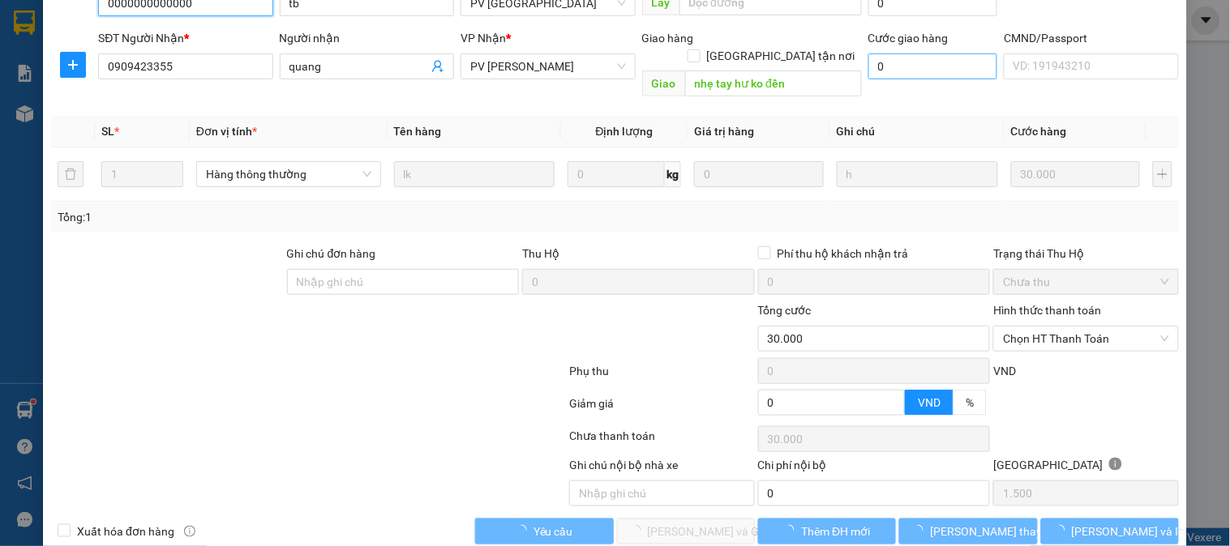
scroll to position [221, 0]
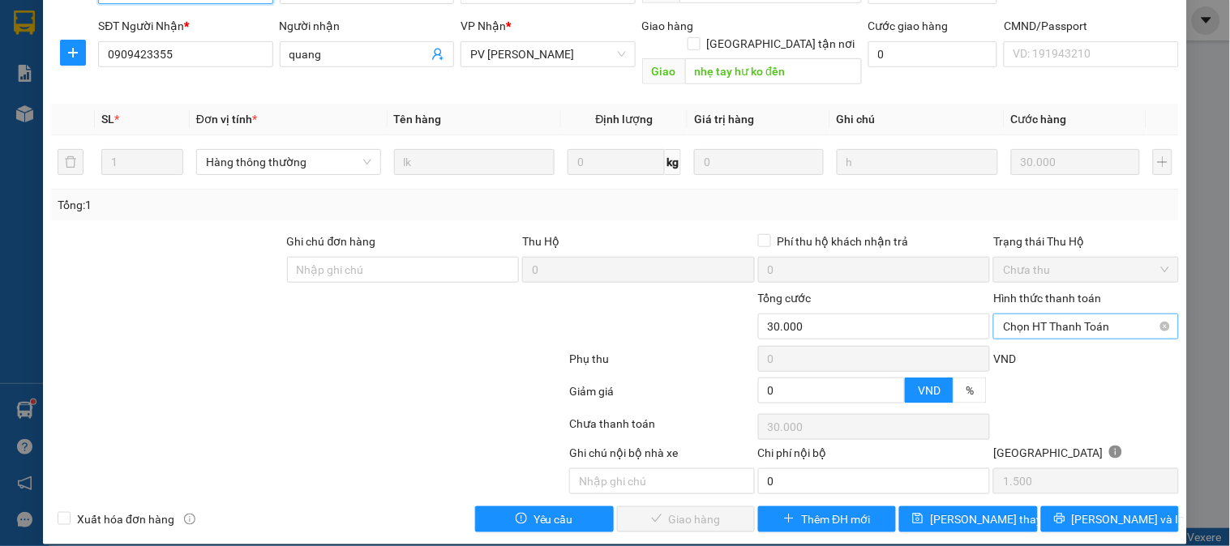
click at [1033, 315] on span "Chọn HT Thanh Toán" at bounding box center [1085, 327] width 165 height 24
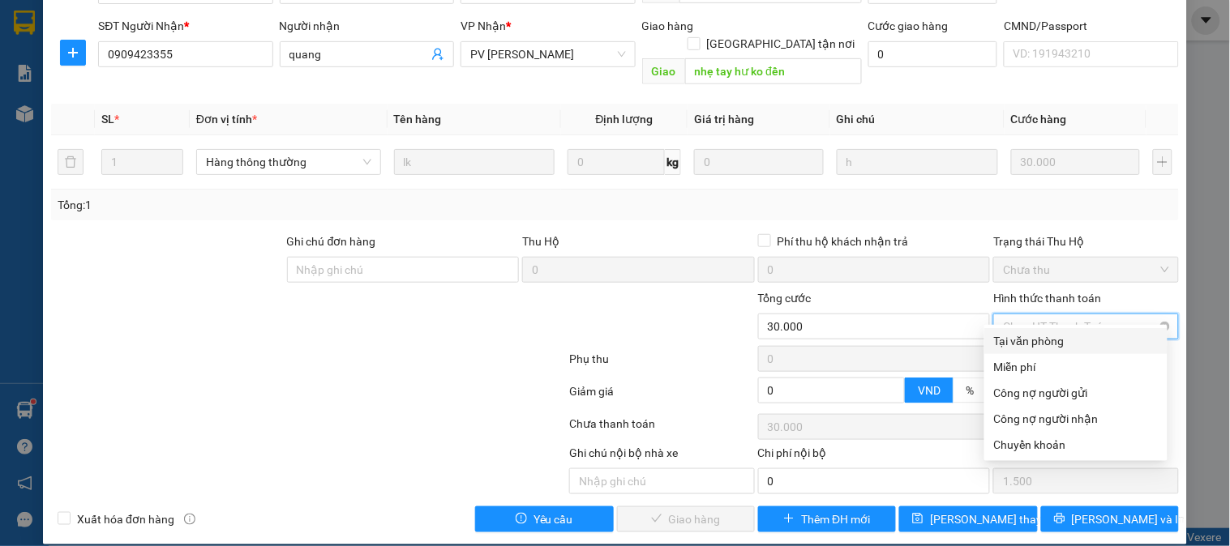
click at [1023, 332] on div "Tại văn phòng" at bounding box center [1076, 341] width 164 height 18
type input "0"
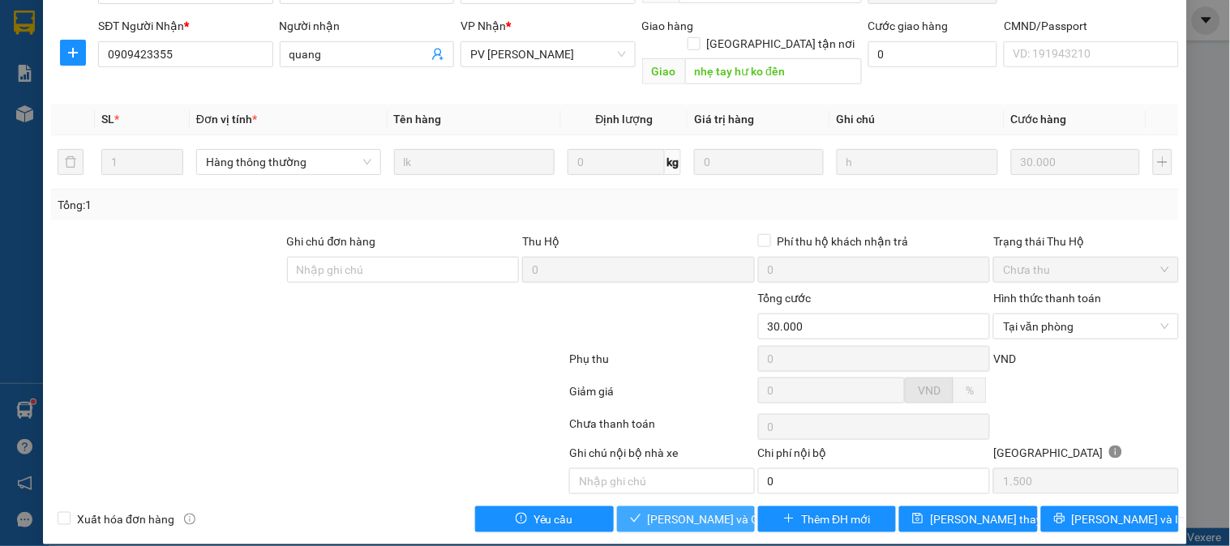
click at [708, 511] on span "[PERSON_NAME] và Giao hàng" at bounding box center [726, 520] width 156 height 18
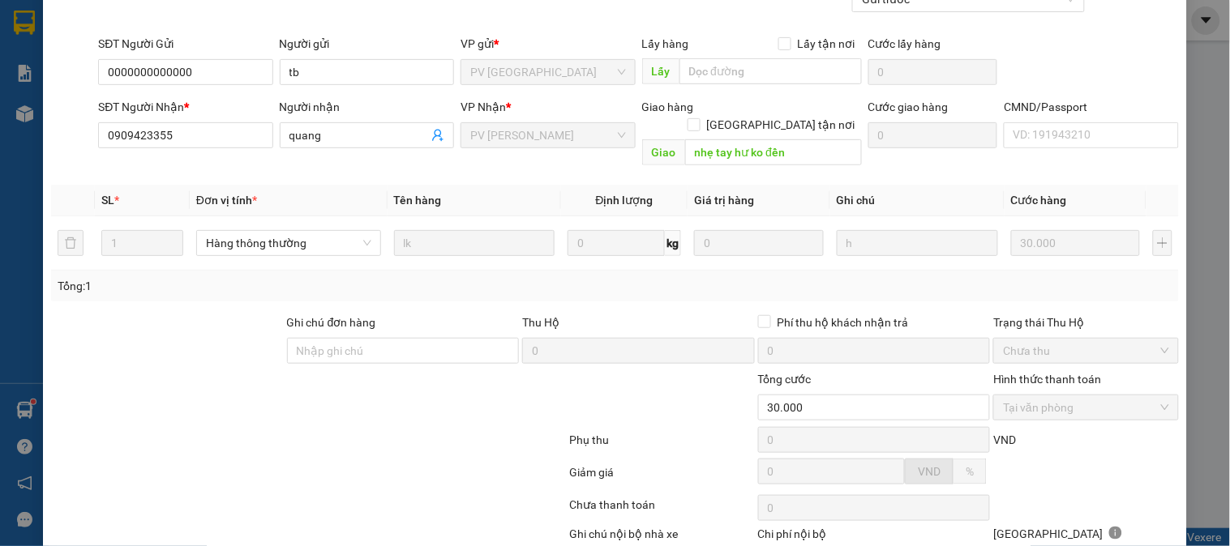
scroll to position [0, 0]
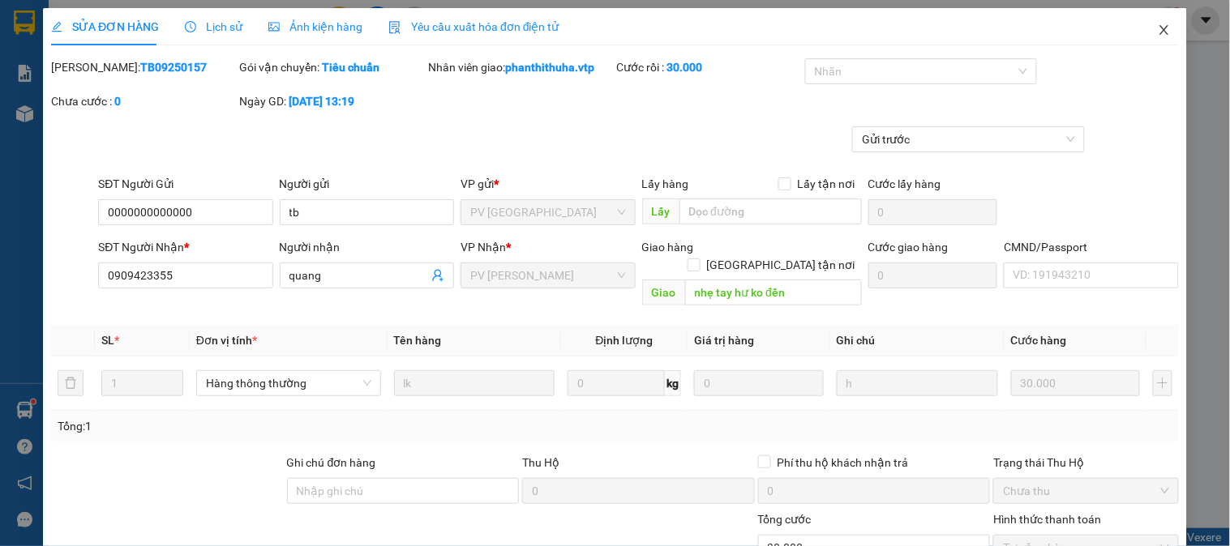
click at [1159, 28] on icon "close" at bounding box center [1163, 30] width 9 height 10
